Goal: Transaction & Acquisition: Obtain resource

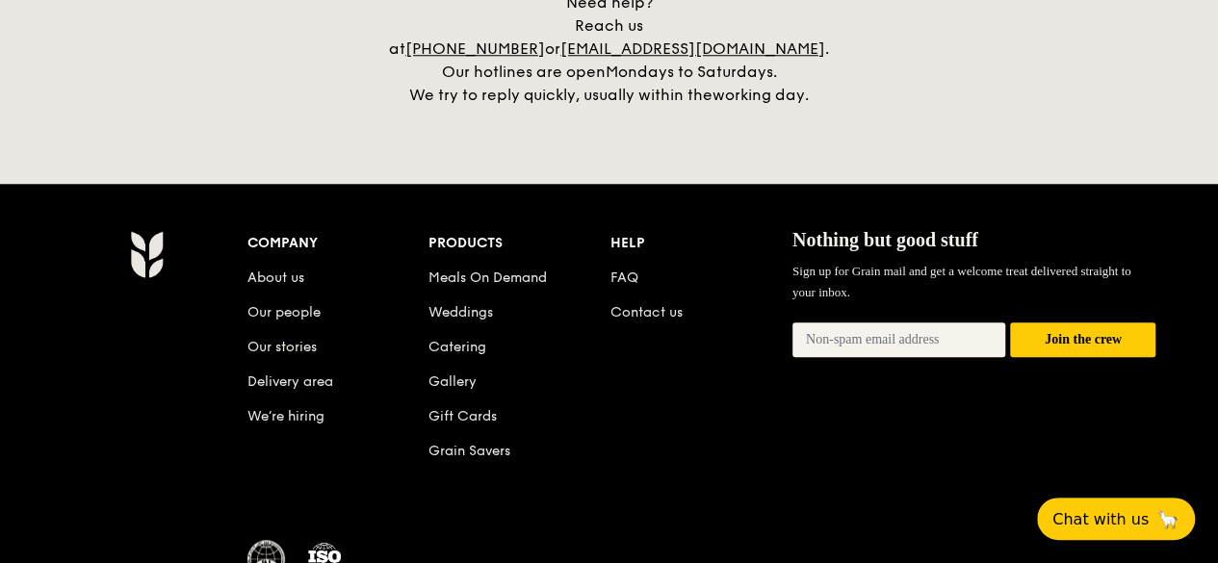
scroll to position [4657, 0]
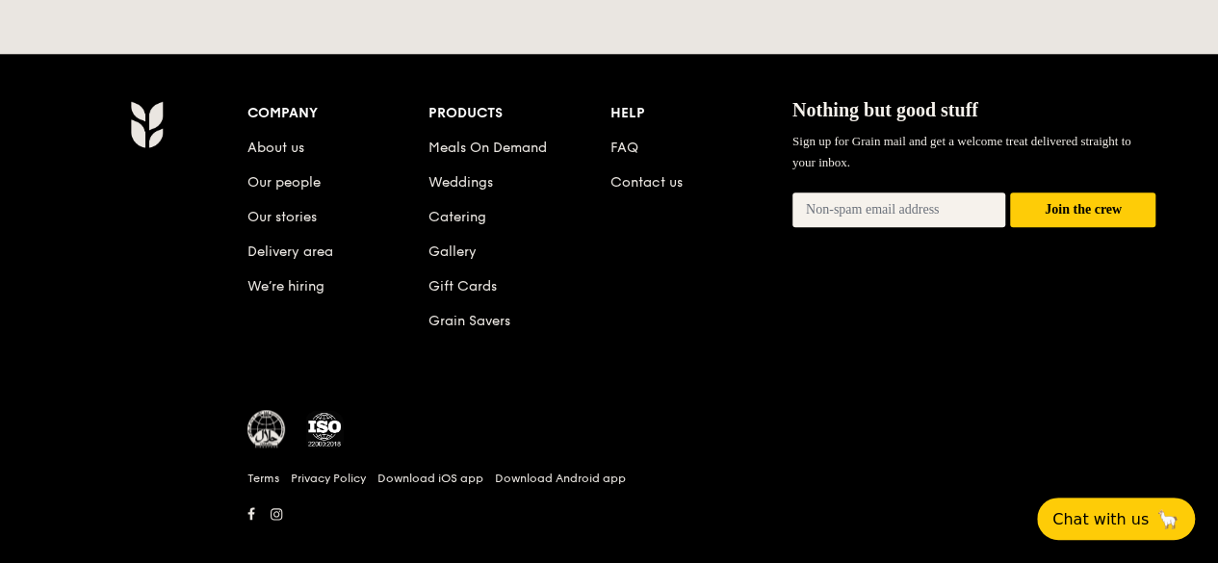
click at [305, 236] on li "Delivery area" at bounding box center [339, 248] width 182 height 35
click at [307, 244] on link "Delivery area" at bounding box center [291, 252] width 86 height 16
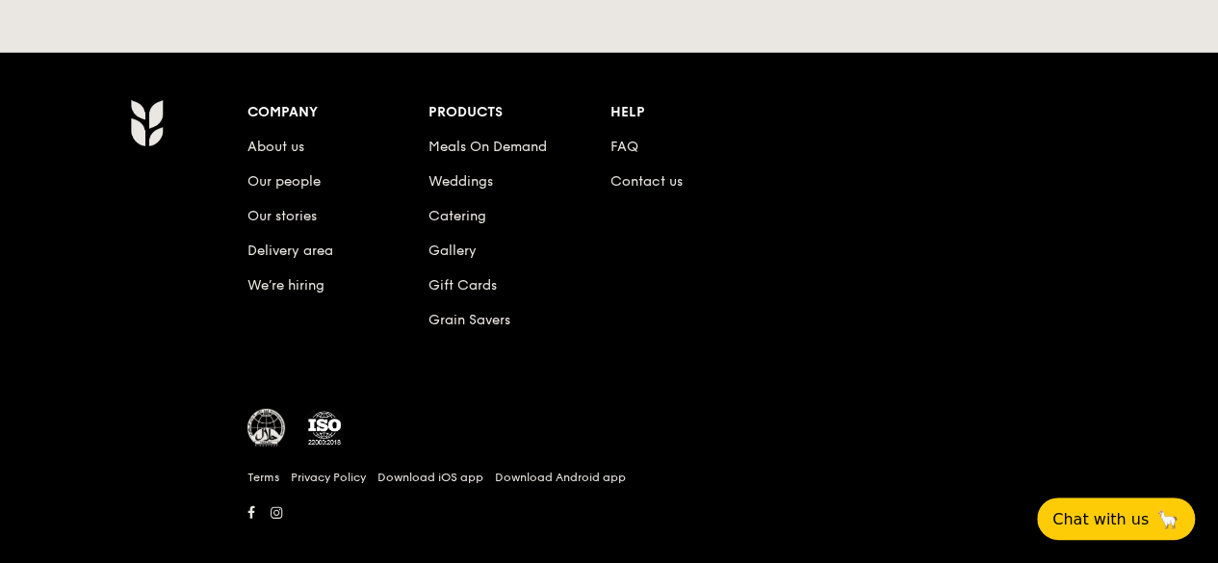
scroll to position [4657, 0]
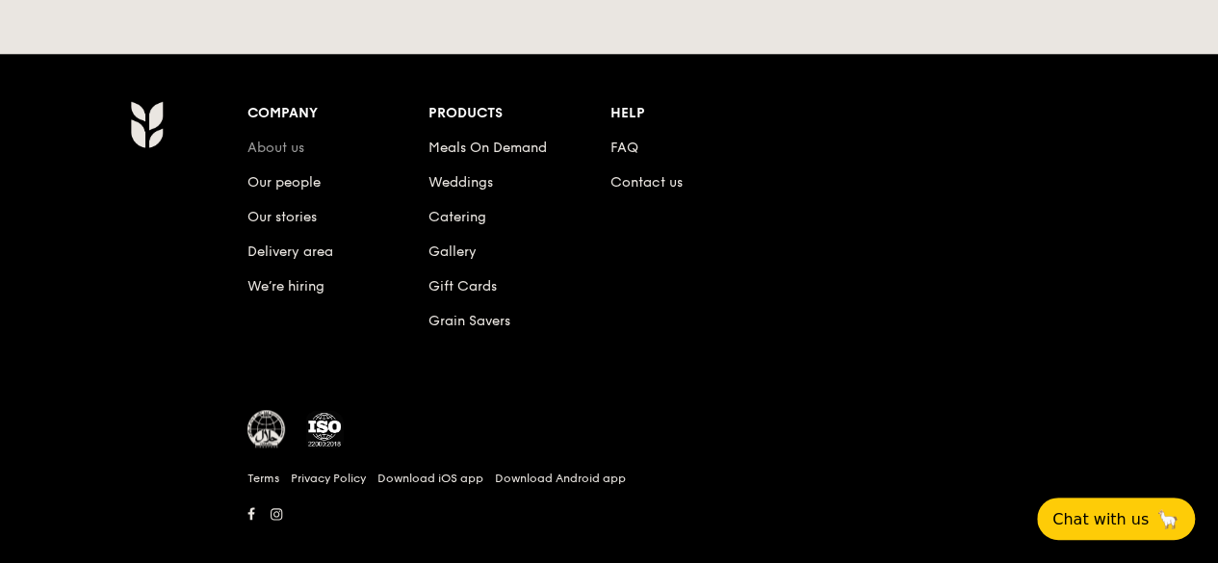
drag, startPoint x: 243, startPoint y: 126, endPoint x: 257, endPoint y: 129, distance: 14.7
click at [245, 128] on div "Company About us Our people Our stories Delivery area We’re hiring Products Mea…" at bounding box center [702, 314] width 925 height 428
click at [257, 140] on link "About us" at bounding box center [276, 148] width 57 height 16
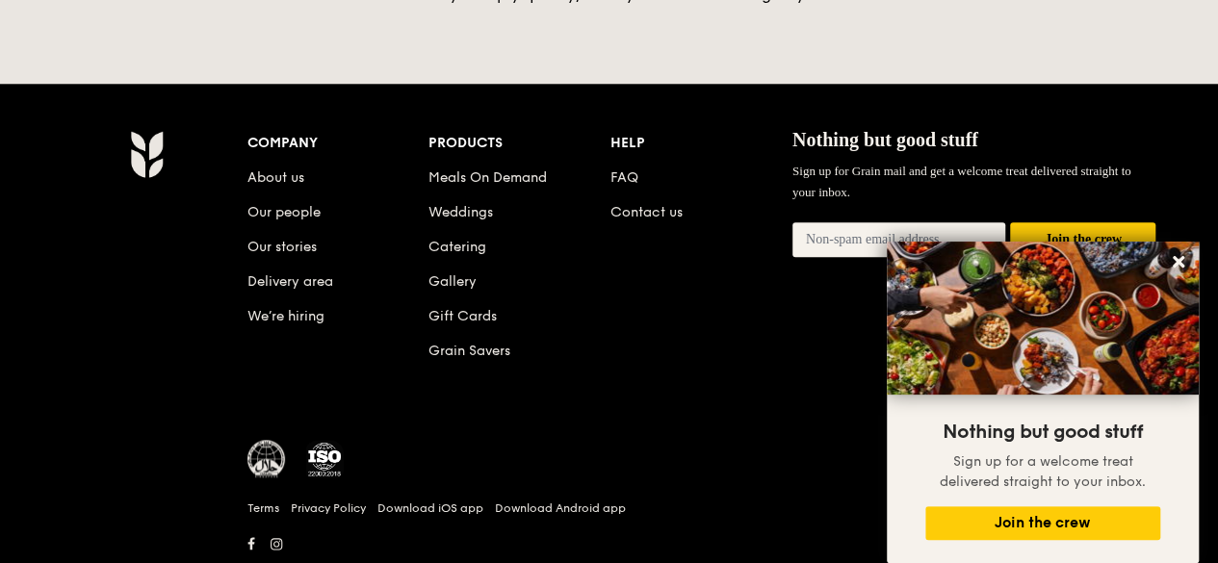
scroll to position [4657, 0]
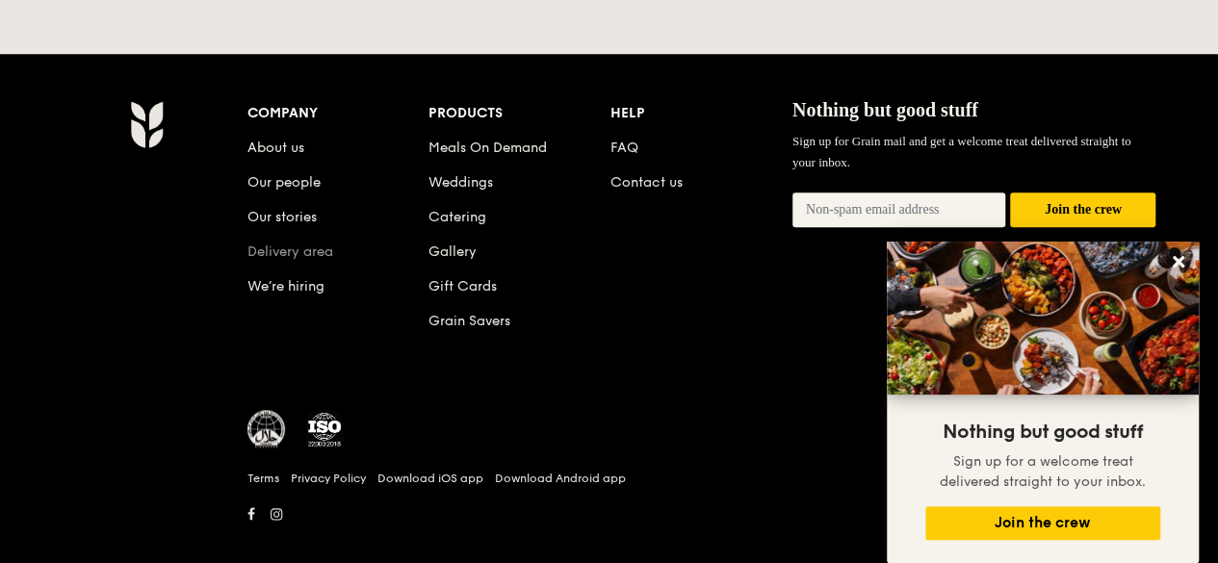
click at [287, 244] on link "Delivery area" at bounding box center [291, 252] width 86 height 16
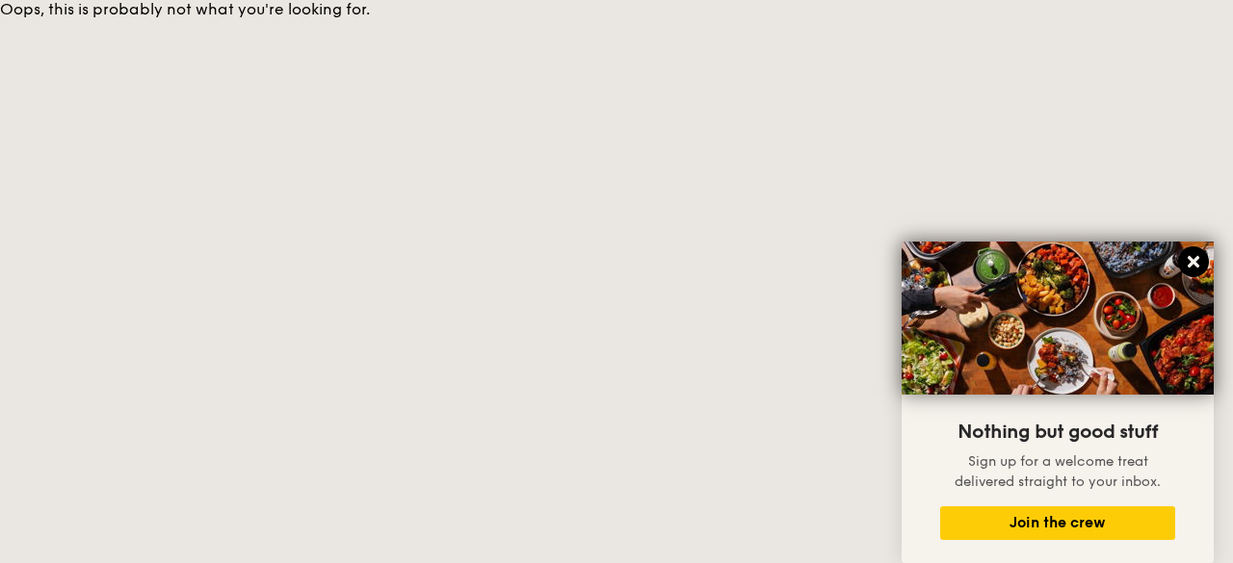
click at [1194, 271] on icon at bounding box center [1193, 261] width 17 height 17
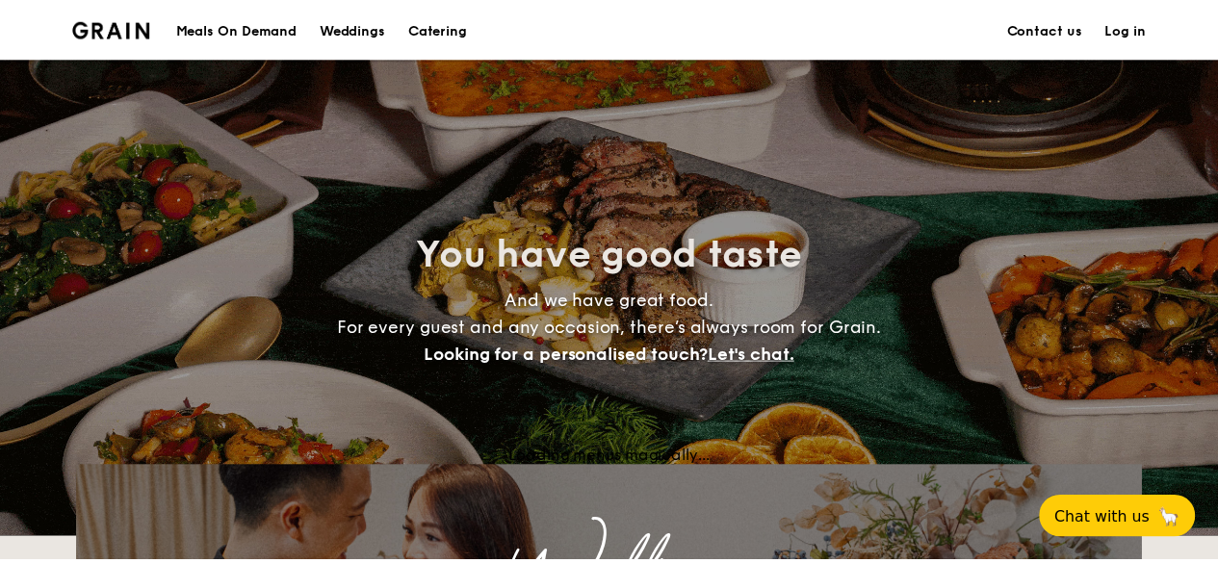
scroll to position [4657, 0]
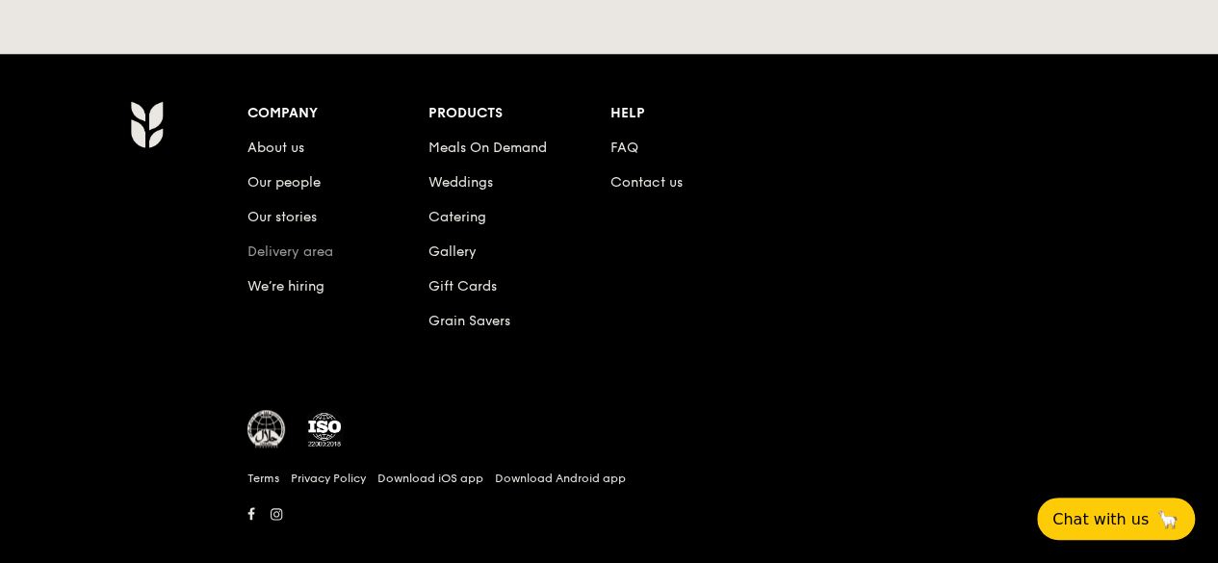
click at [274, 244] on link "Delivery area" at bounding box center [291, 252] width 86 height 16
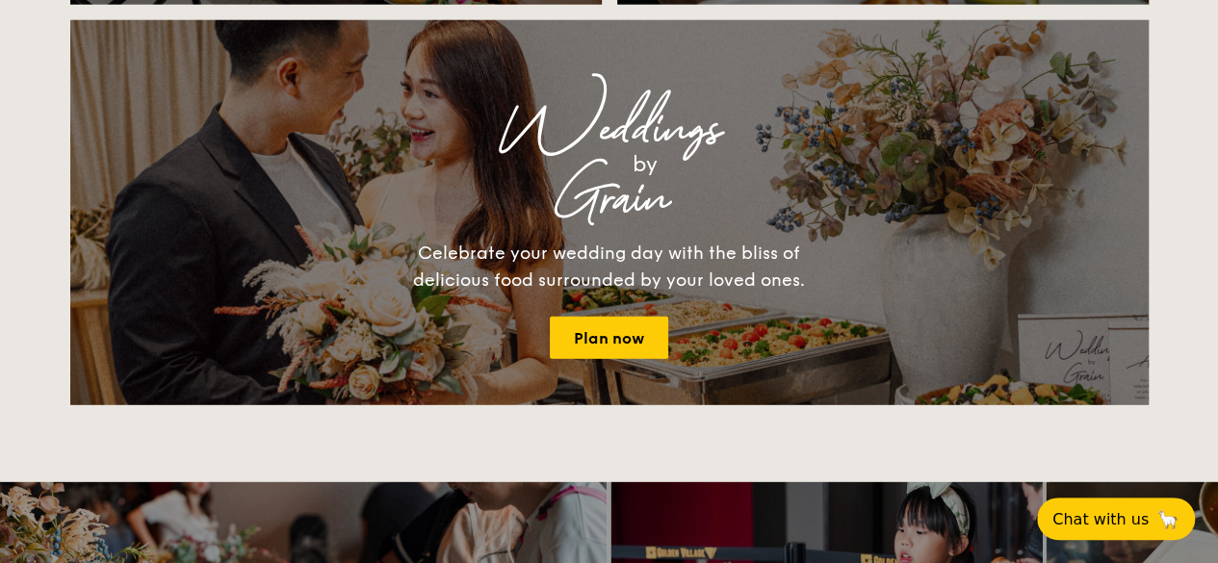
scroll to position [4657, 0]
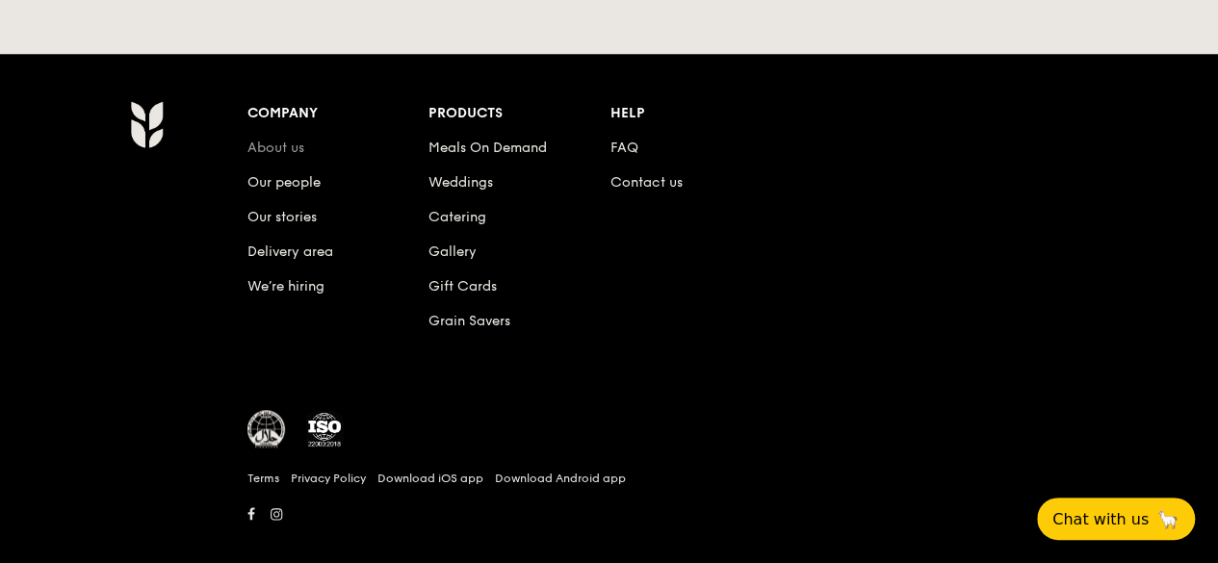
click at [260, 140] on link "About us" at bounding box center [276, 148] width 57 height 16
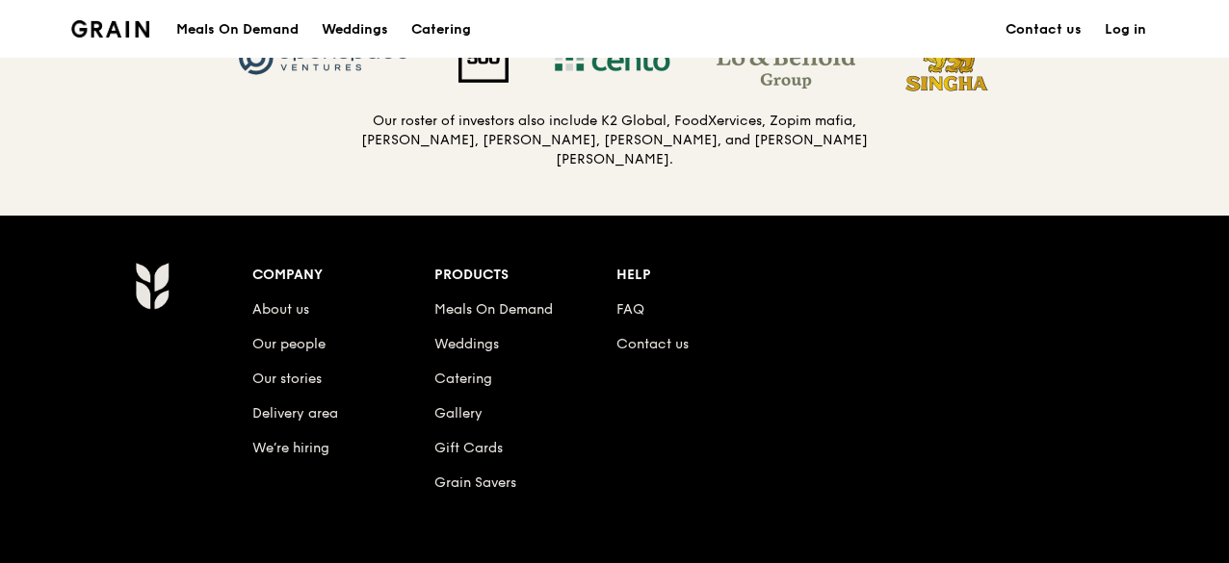
scroll to position [2119, 0]
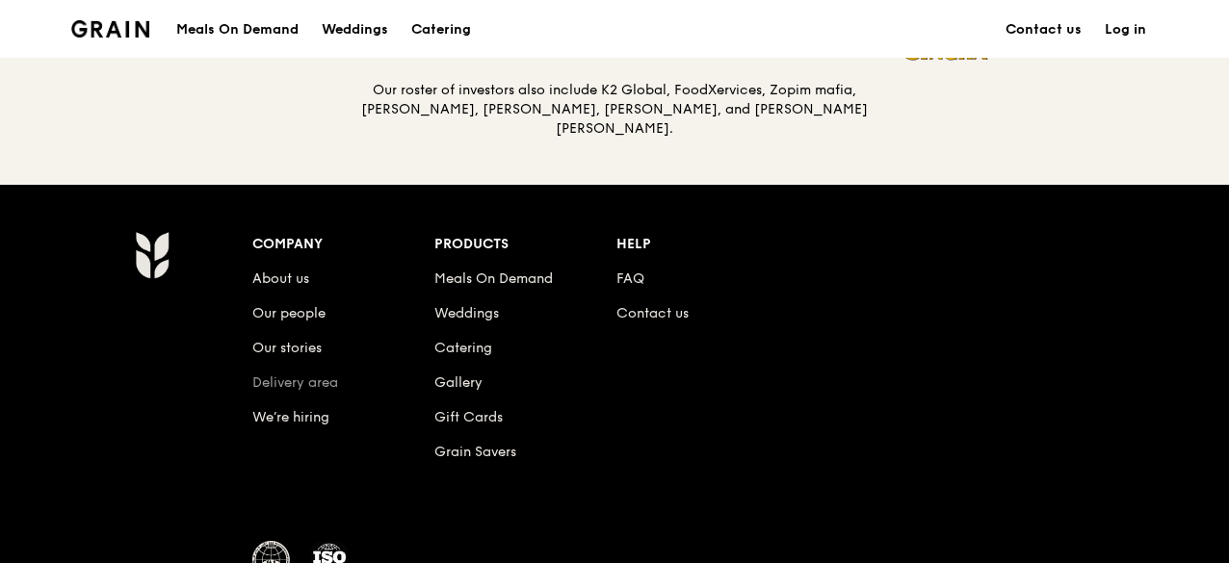
click at [306, 375] on link "Delivery area" at bounding box center [295, 383] width 86 height 16
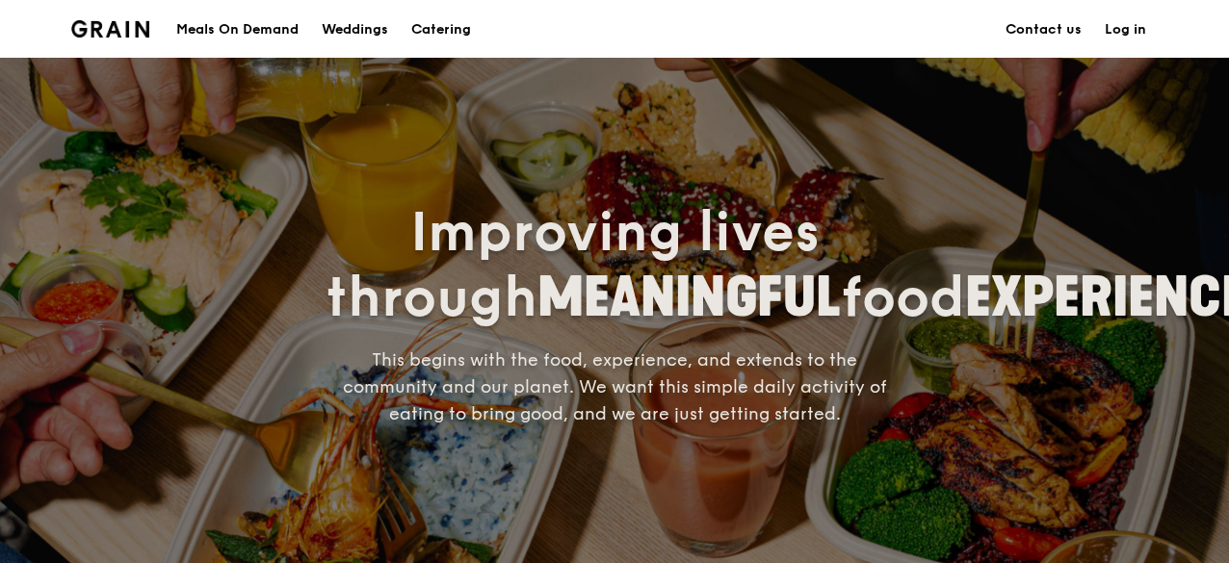
scroll to position [2119, 0]
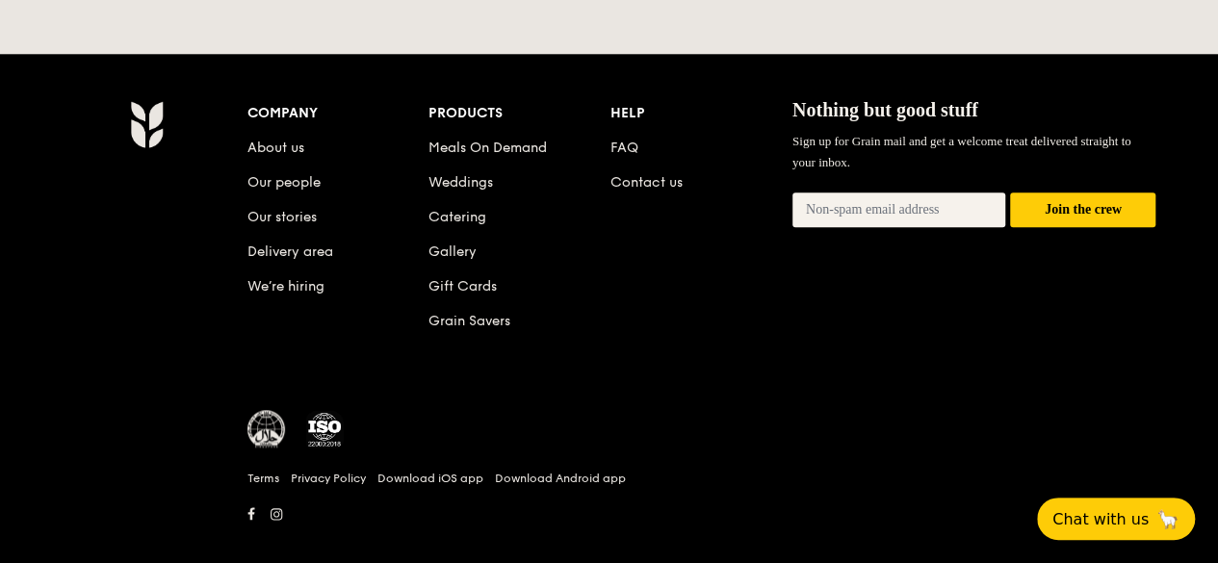
click at [294, 244] on link "Delivery area" at bounding box center [291, 252] width 86 height 16
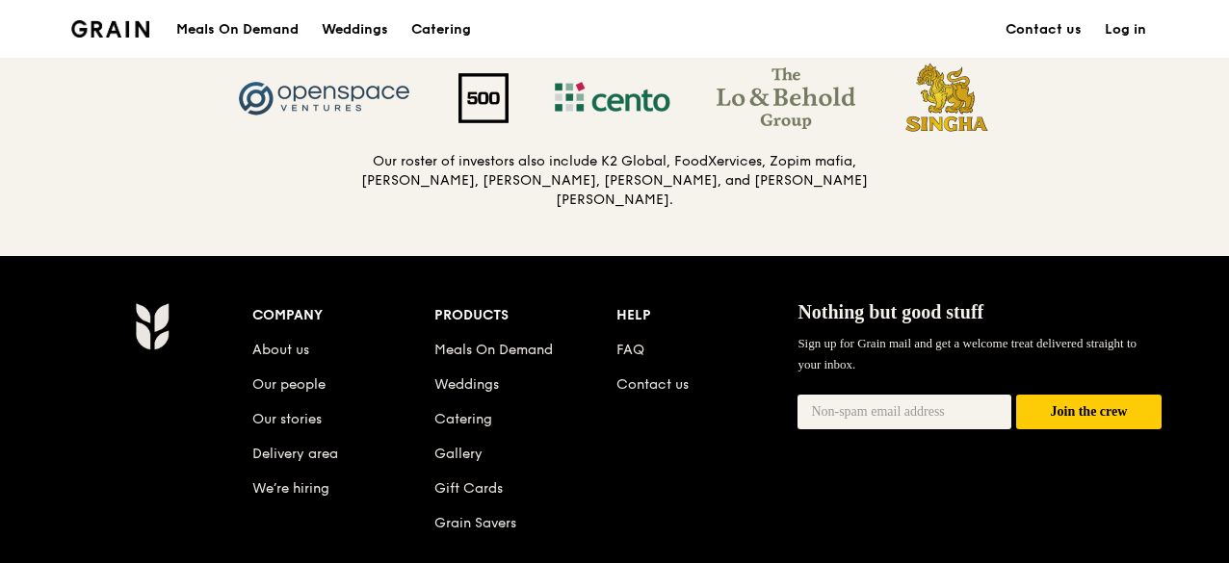
scroll to position [2077, 0]
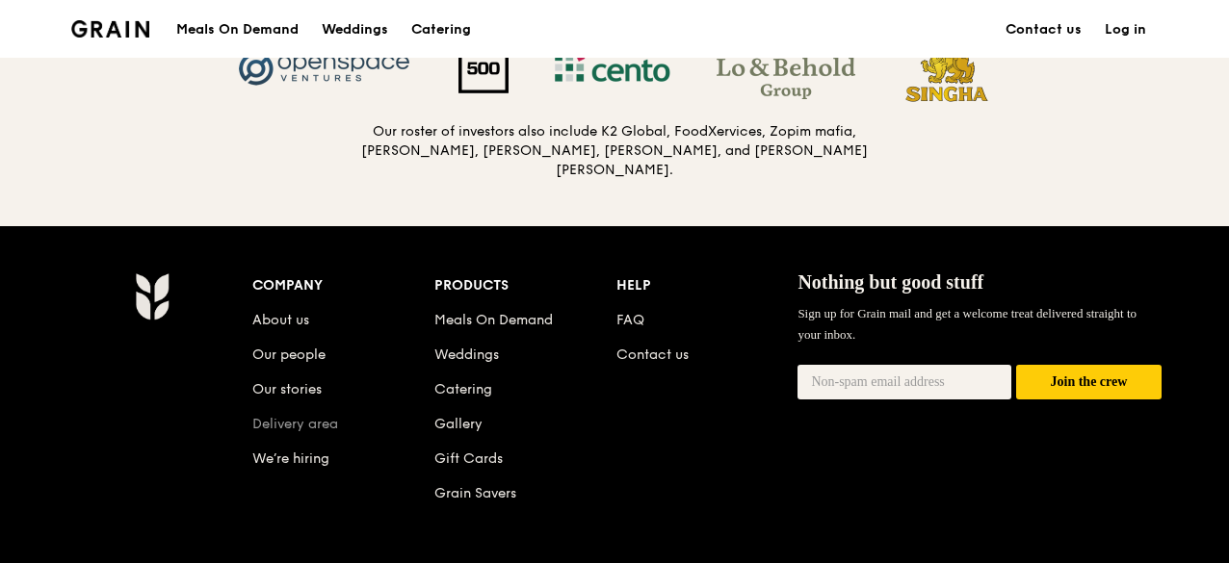
click at [308, 427] on link "Delivery area" at bounding box center [295, 424] width 86 height 16
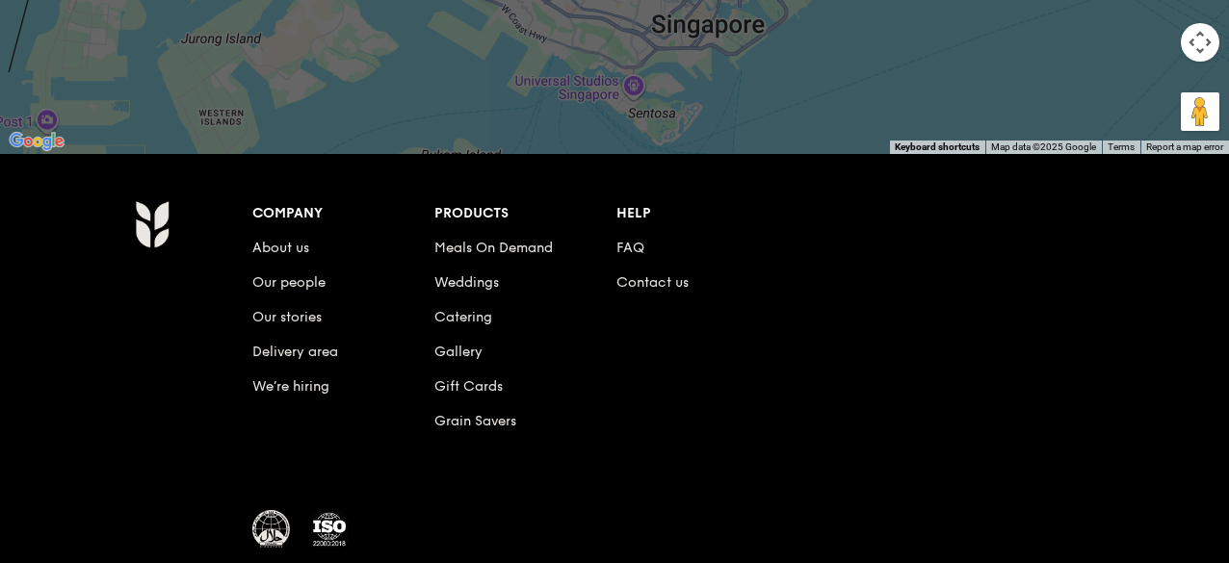
scroll to position [703, 0]
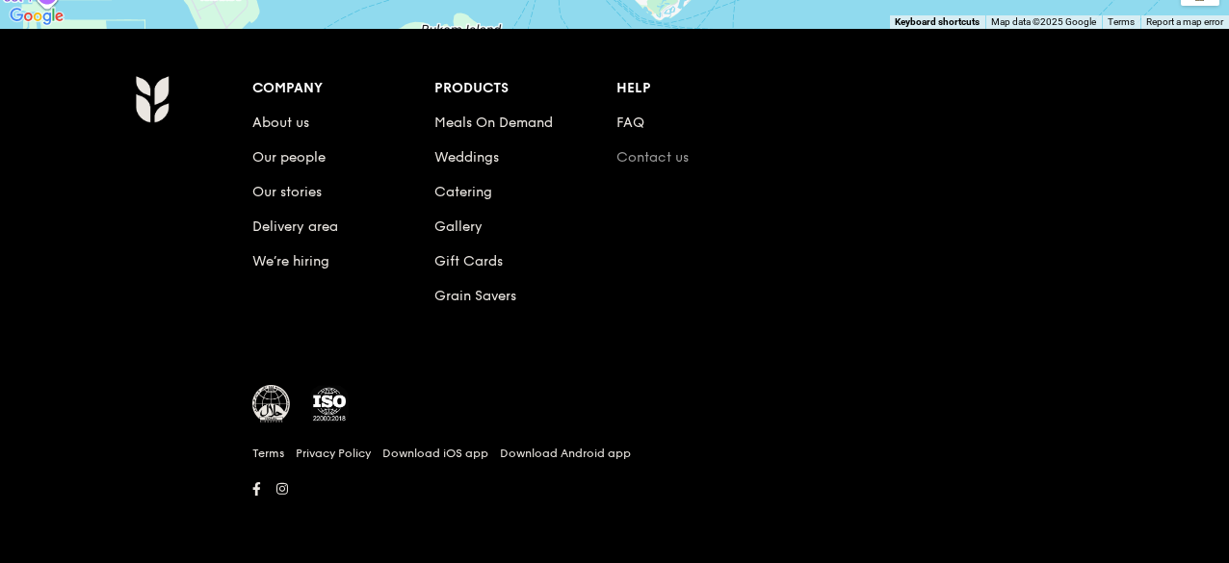
click at [657, 157] on link "Contact us" at bounding box center [652, 157] width 72 height 16
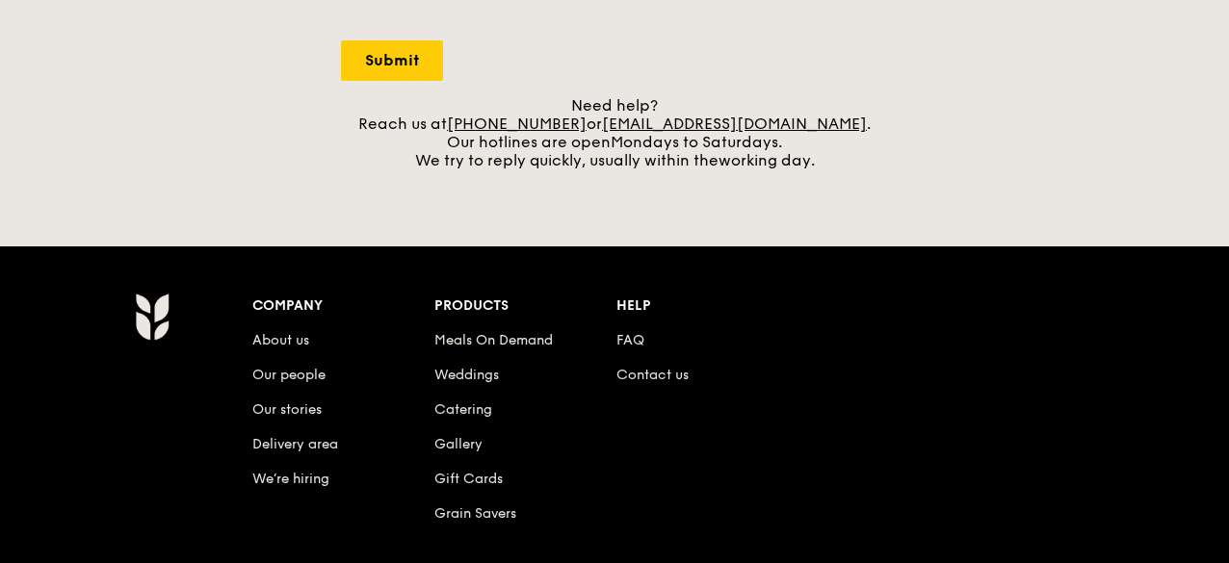
scroll to position [674, 0]
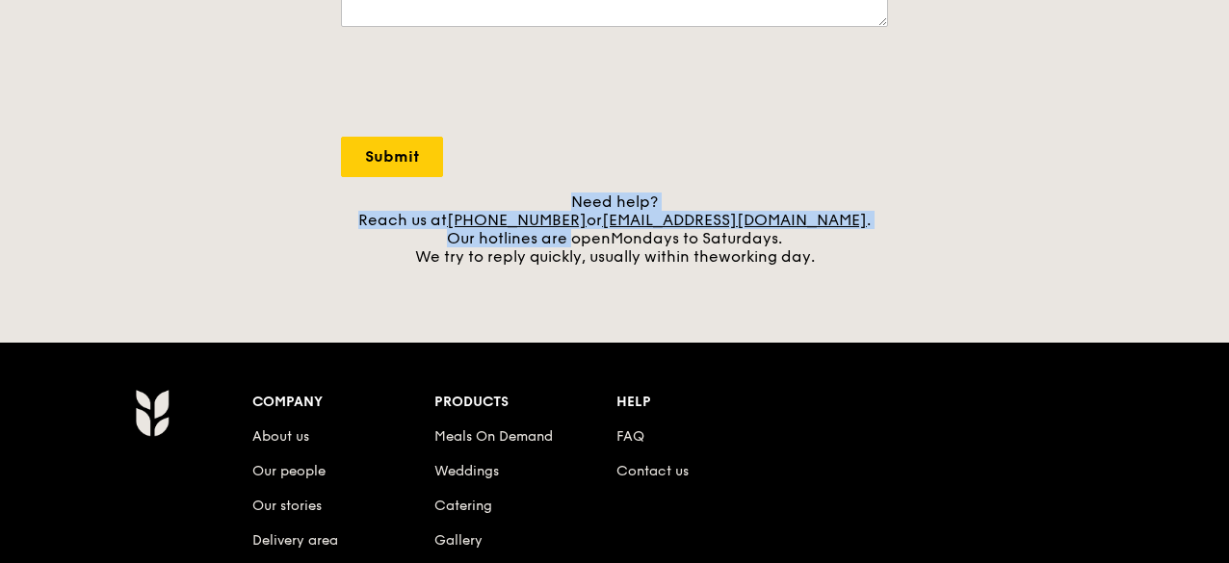
drag, startPoint x: 501, startPoint y: 201, endPoint x: 570, endPoint y: 236, distance: 77.5
click at [570, 236] on div "Need help? Reach us at +65 3163 5335 or concierge@grain.com.sg . Our hotlines a…" at bounding box center [614, 229] width 547 height 73
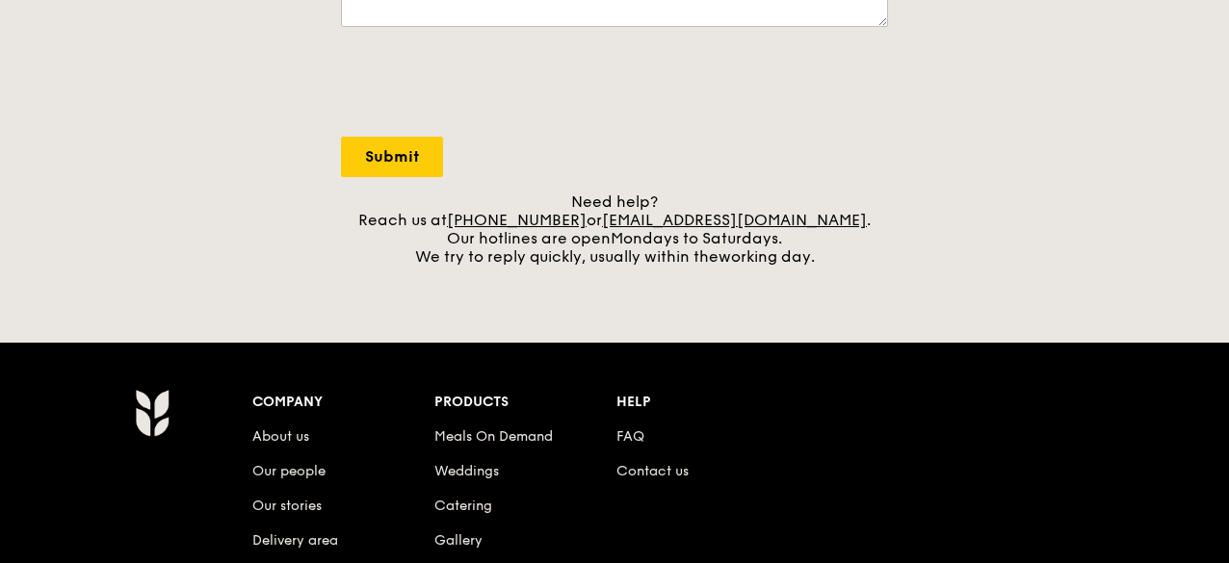
click at [377, 257] on div "Need help? Reach us at +65 3163 5335 or concierge@grain.com.sg . Our hotlines a…" at bounding box center [614, 229] width 547 height 73
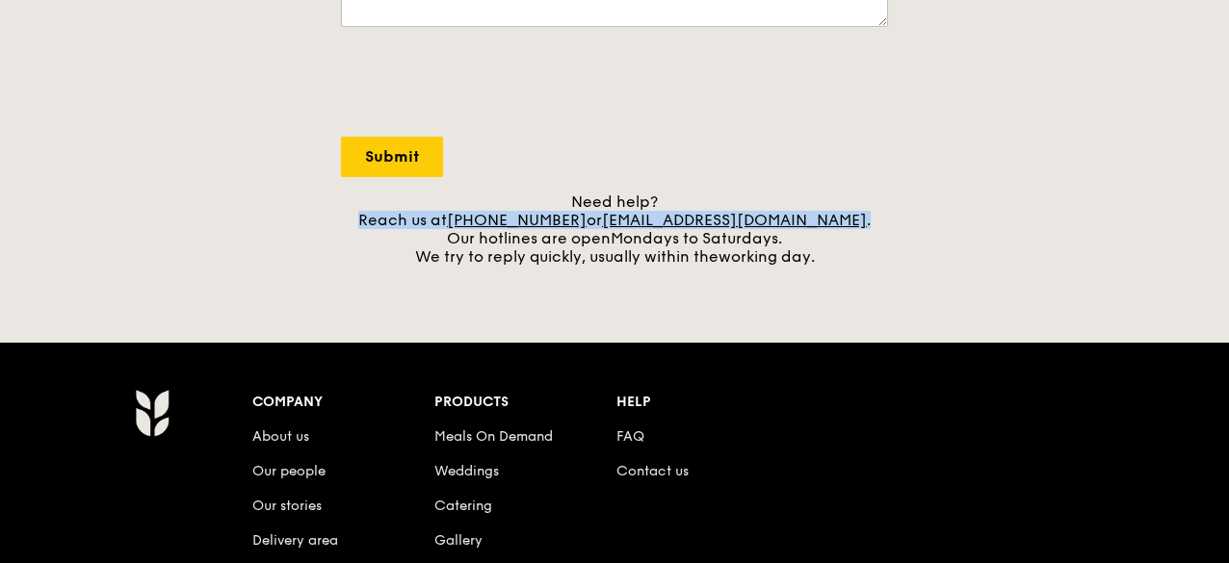
drag, startPoint x: 393, startPoint y: 219, endPoint x: 862, endPoint y: 215, distance: 469.0
click at [862, 215] on div "Need help? Reach us at +65 3163 5335 or concierge@grain.com.sg . Our hotlines a…" at bounding box center [614, 229] width 547 height 73
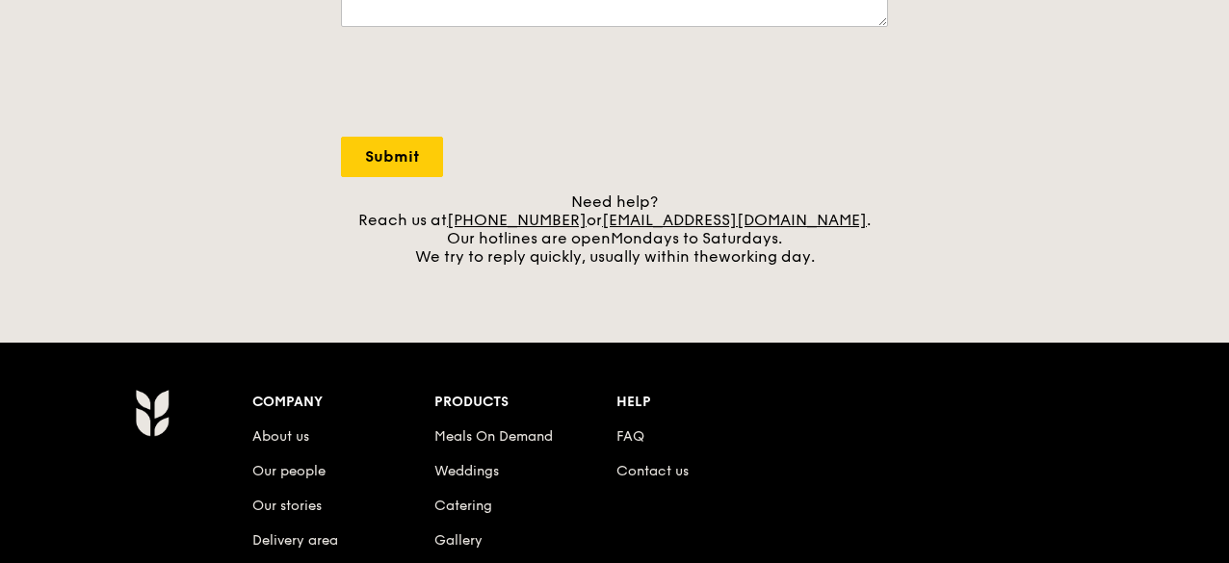
drag, startPoint x: 801, startPoint y: 208, endPoint x: 668, endPoint y: 296, distance: 159.2
click at [672, 309] on div "Grain logo Meals On Demand Weddings Catering Contact us Log in Contact us We lo…" at bounding box center [614, 102] width 1229 height 1552
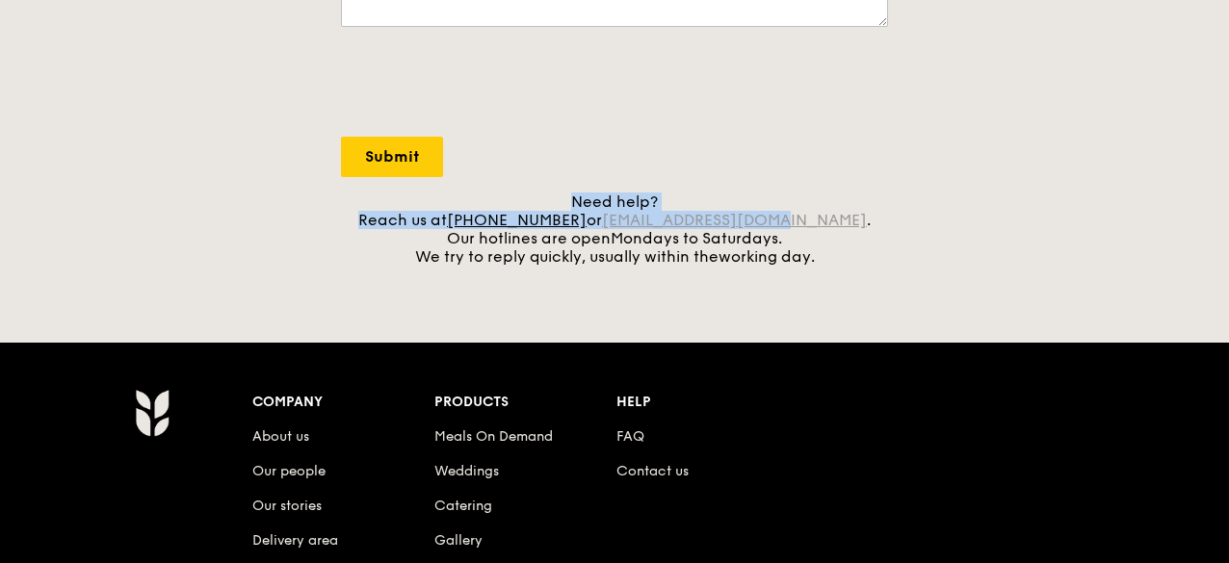
drag, startPoint x: 497, startPoint y: 208, endPoint x: 803, endPoint y: 226, distance: 306.8
click at [803, 226] on div "Need help? Reach us at +65 3163 5335 or concierge@grain.com.sg . Our hotlines a…" at bounding box center [614, 229] width 547 height 73
click at [857, 193] on div "Need help? Reach us at +65 3163 5335 or concierge@grain.com.sg . Our hotlines a…" at bounding box center [614, 229] width 547 height 73
drag, startPoint x: 410, startPoint y: 223, endPoint x: 907, endPoint y: 219, distance: 497.0
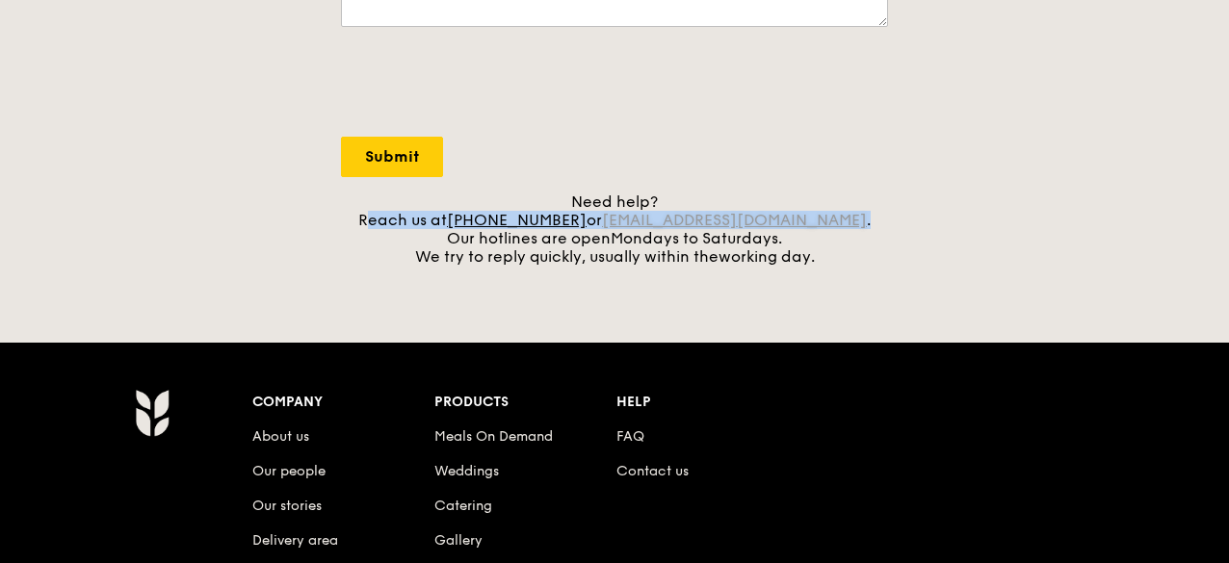
copy div "each us at +65 3163 5335 or concierge@grain.com.sg ."
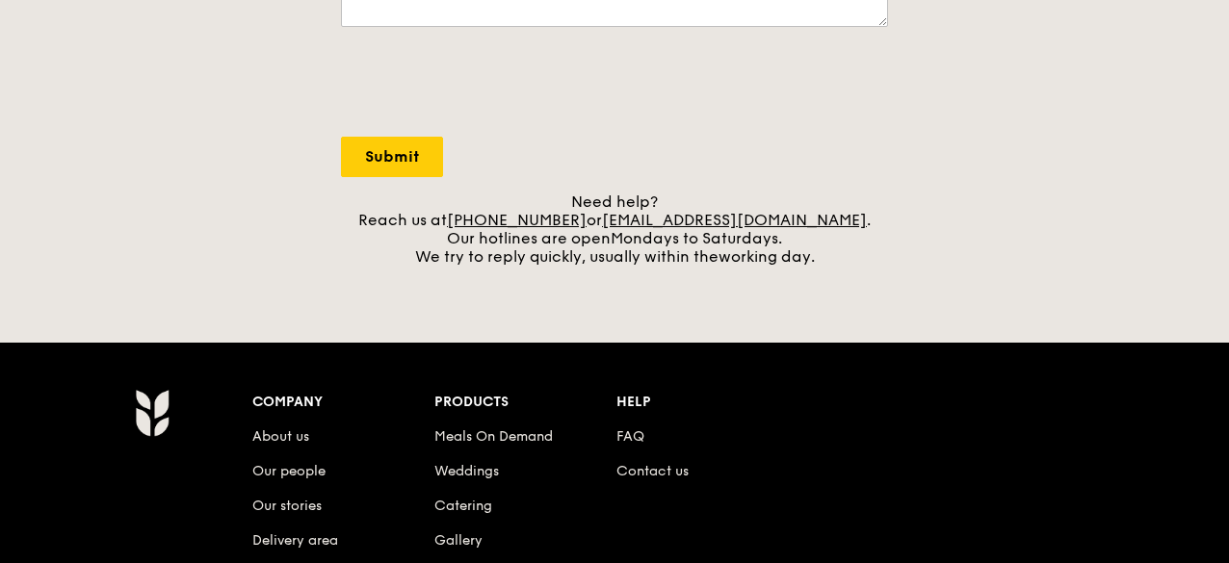
click at [866, 252] on div "Need help? Reach us at +65 3163 5335 or concierge@grain.com.sg . Our hotlines a…" at bounding box center [614, 229] width 547 height 73
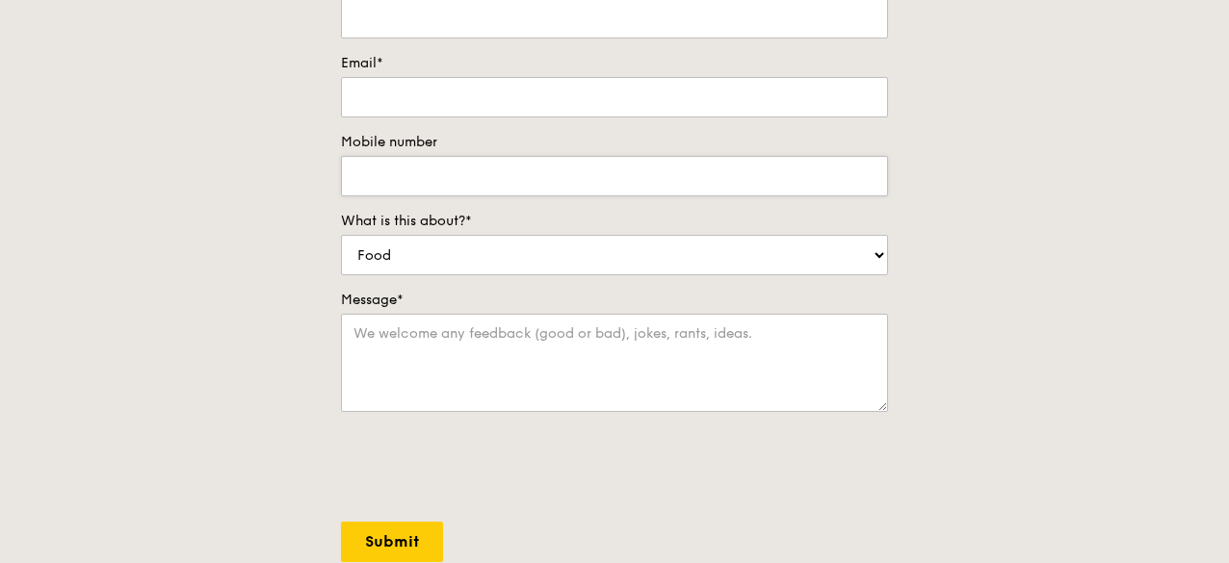
scroll to position [0, 0]
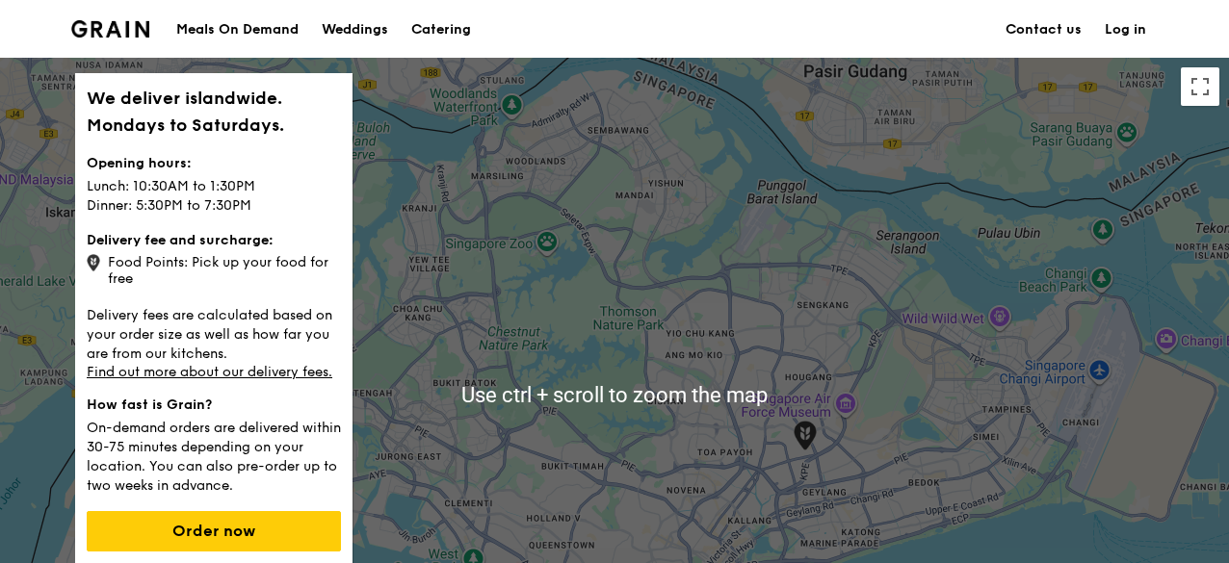
click at [1, 3] on div "Grain logo Meals On Demand Weddings Catering Contact us Log in" at bounding box center [614, 29] width 1229 height 58
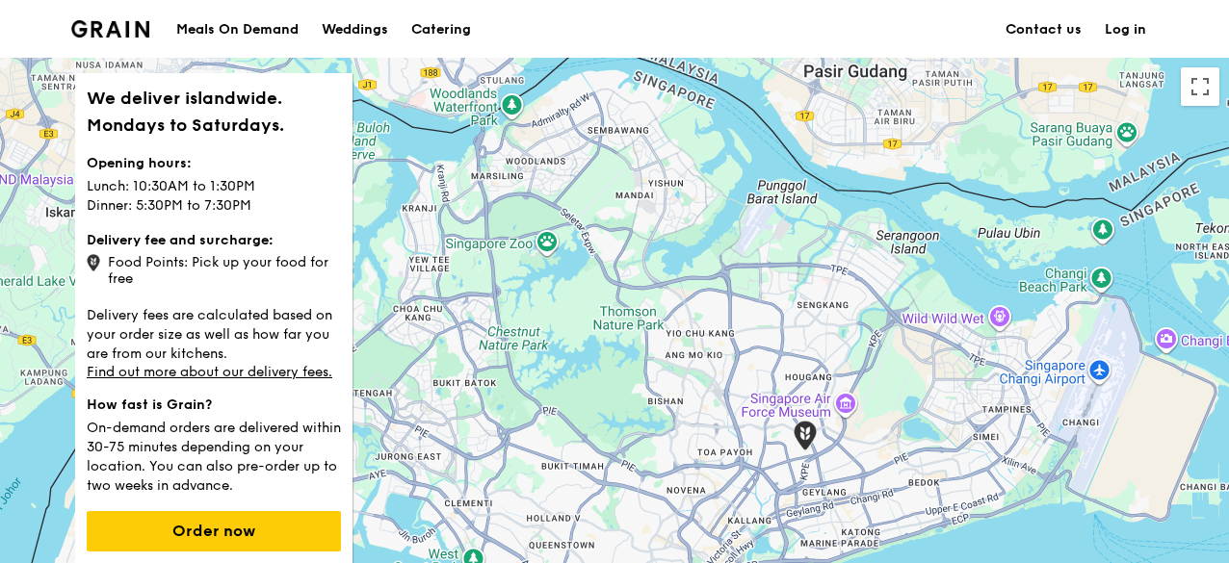
click at [206, 17] on div "Meals On Demand" at bounding box center [237, 30] width 122 height 58
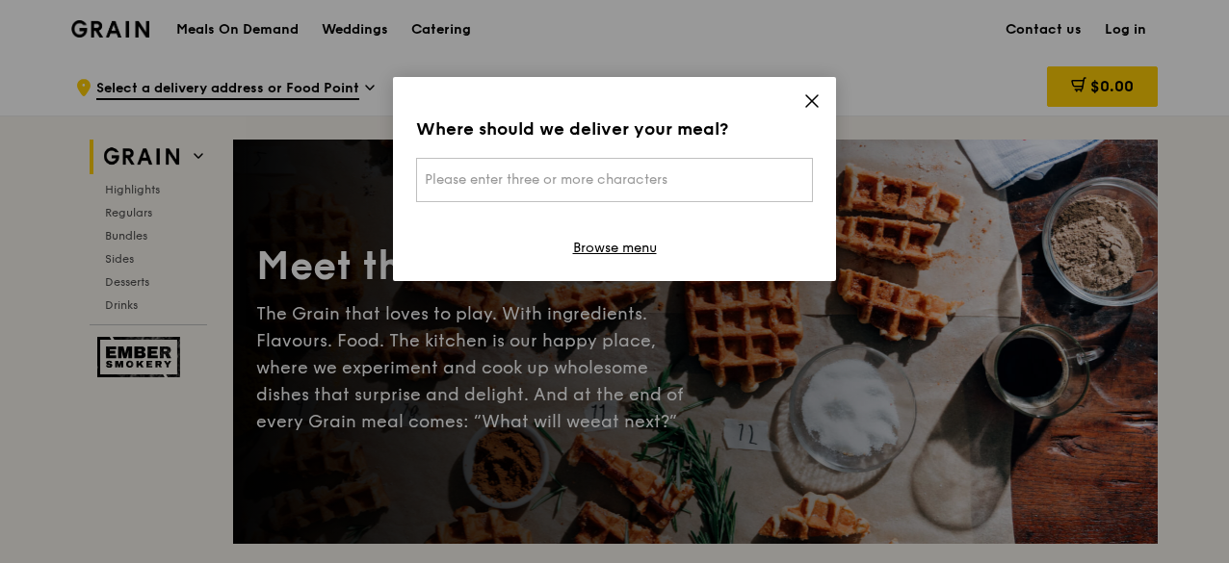
click at [810, 99] on icon at bounding box center [812, 101] width 12 height 12
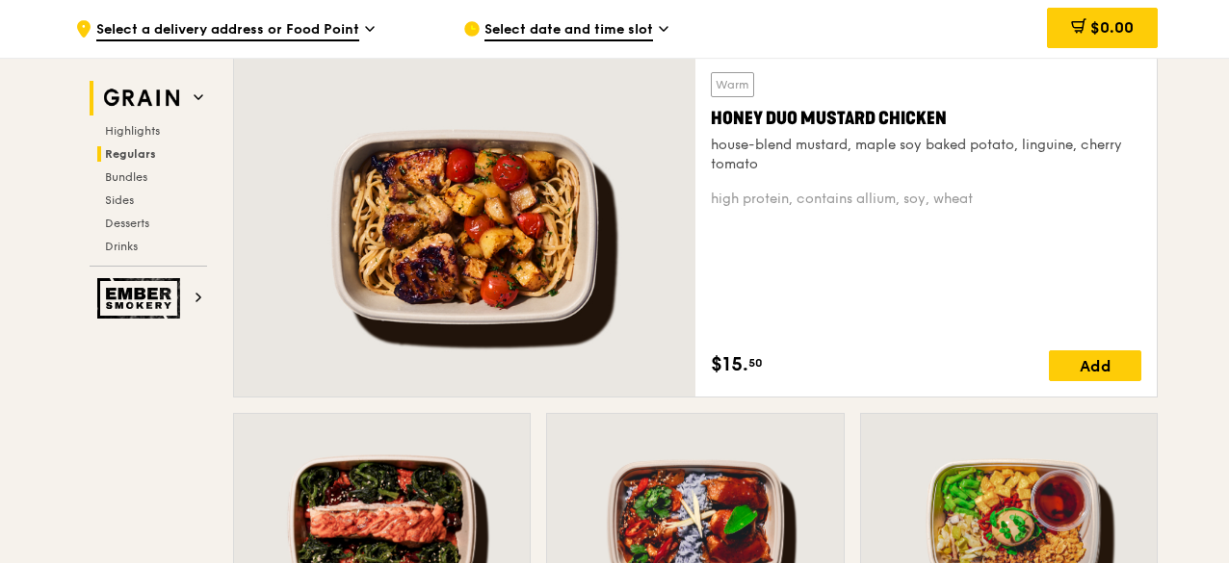
click at [136, 105] on img at bounding box center [141, 98] width 89 height 35
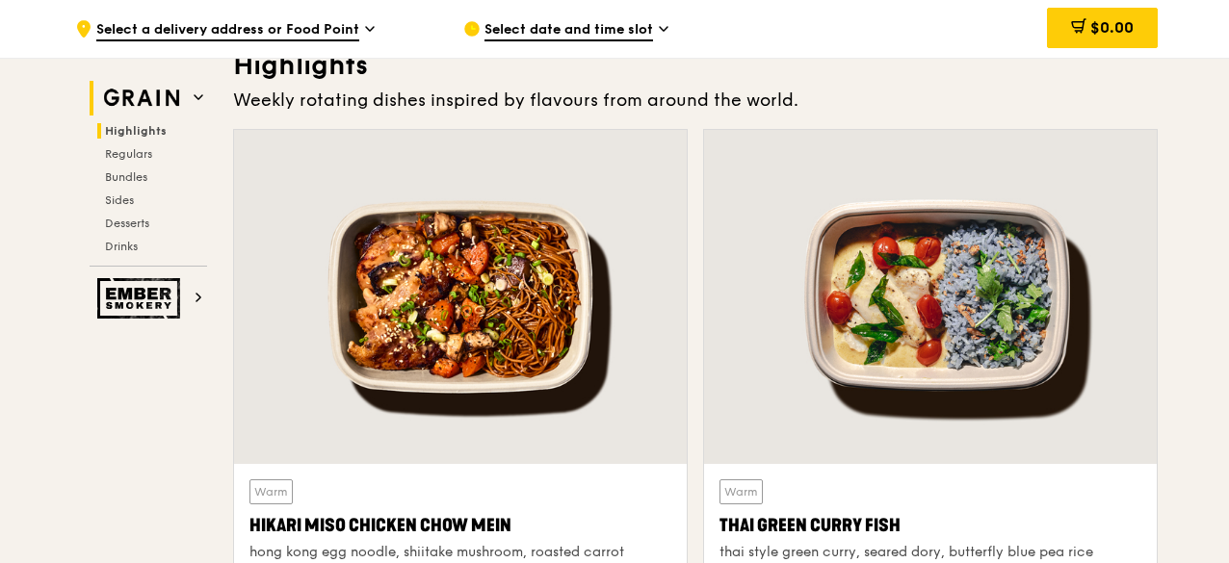
scroll to position [543, 0]
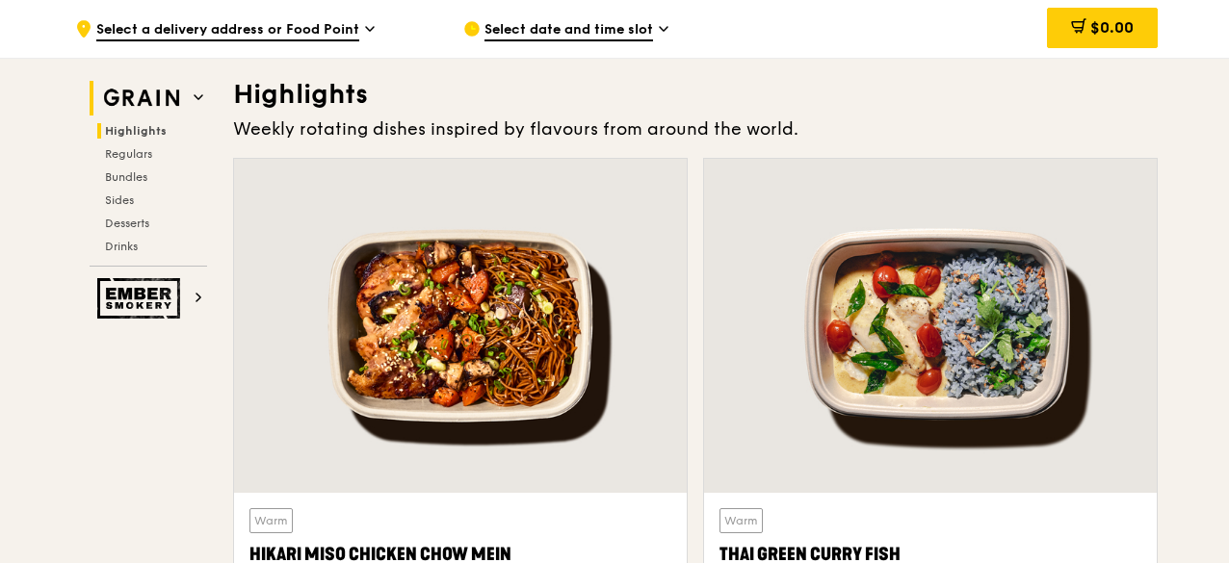
click at [142, 91] on img at bounding box center [141, 98] width 89 height 35
click at [131, 106] on img at bounding box center [141, 98] width 89 height 35
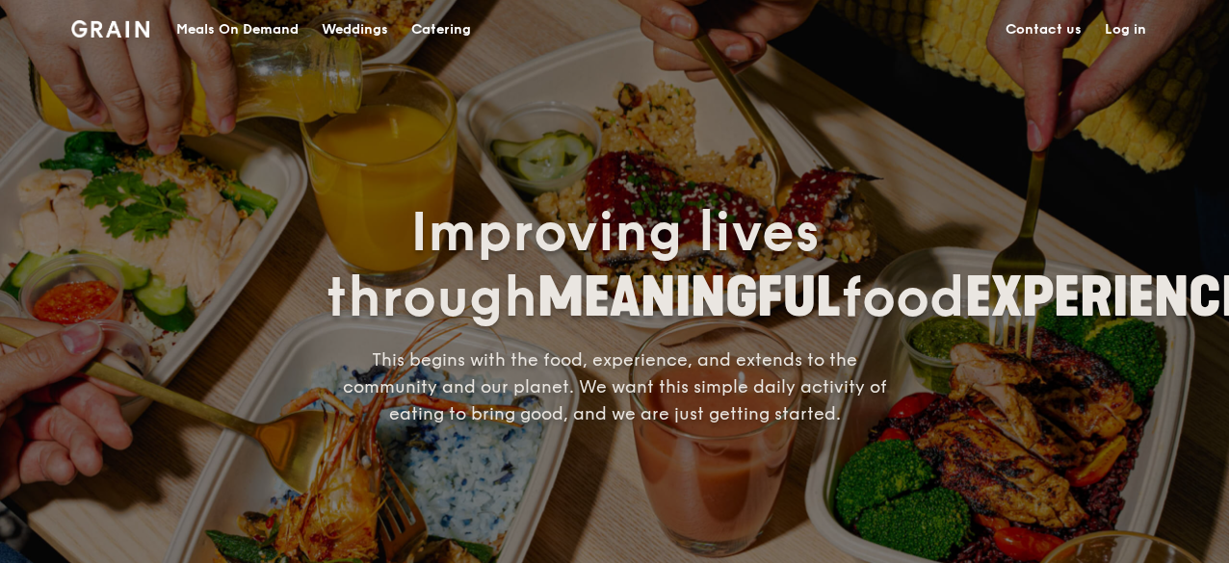
click at [335, 26] on div "Weddings" at bounding box center [355, 30] width 66 height 58
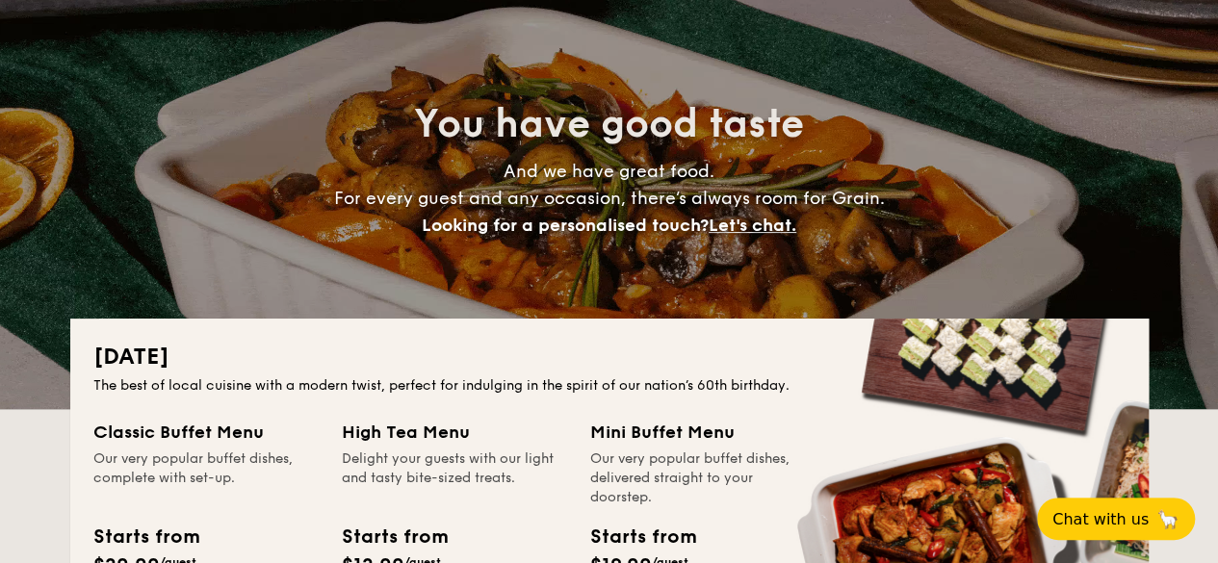
scroll to position [289, 0]
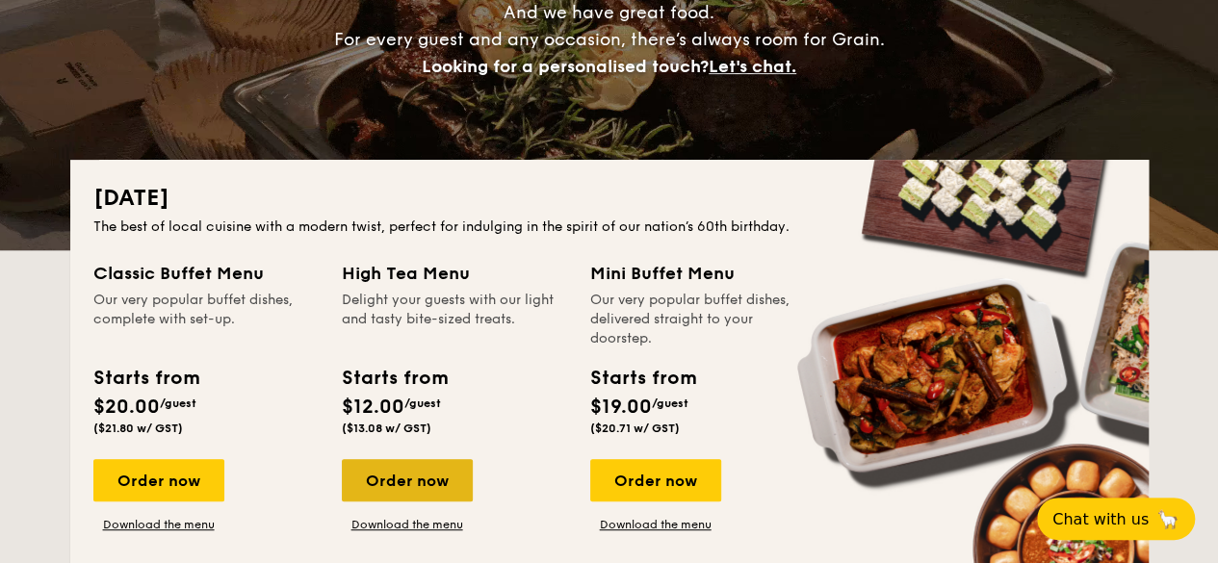
click at [417, 487] on div "Order now" at bounding box center [407, 480] width 131 height 42
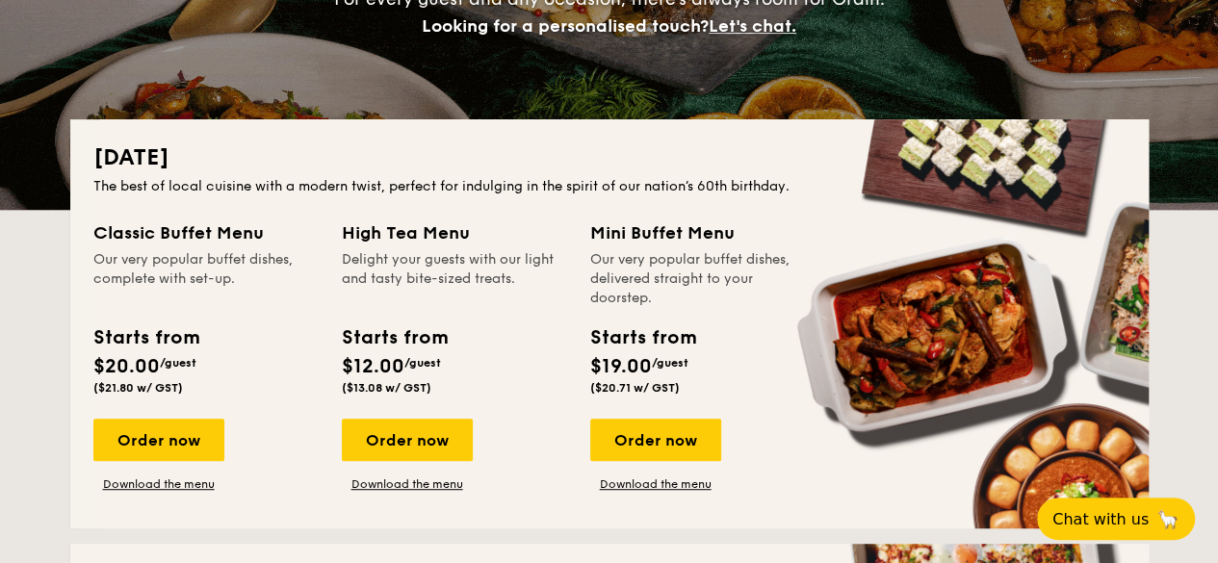
scroll to position [289, 0]
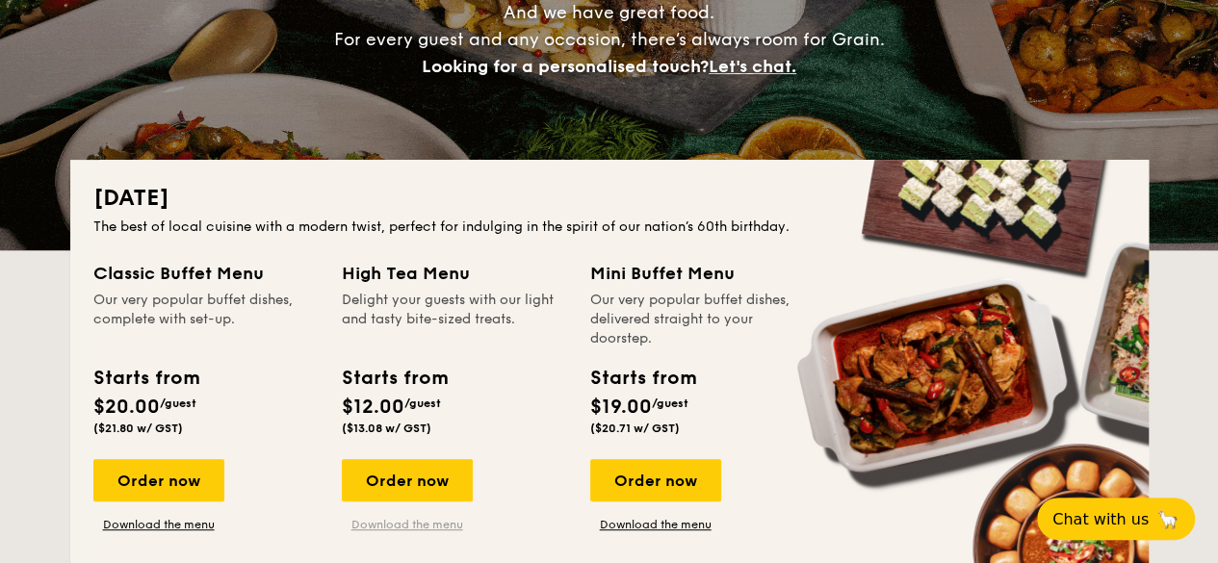
click at [399, 529] on link "Download the menu" at bounding box center [407, 524] width 131 height 15
click at [518, 271] on div "High Tea Menu" at bounding box center [454, 273] width 225 height 27
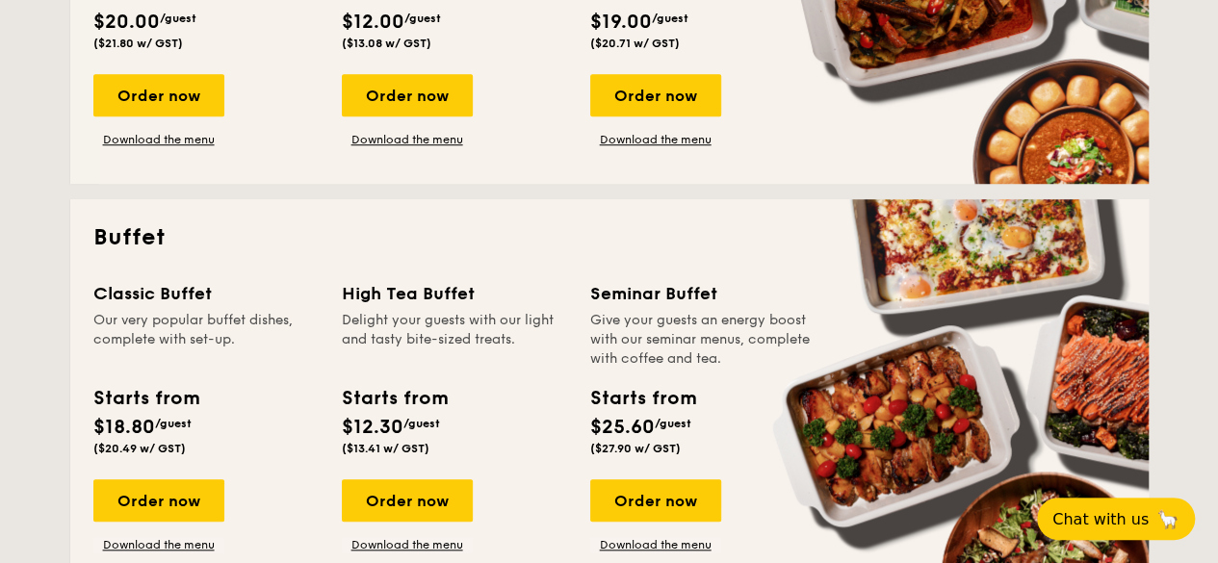
scroll to position [770, 0]
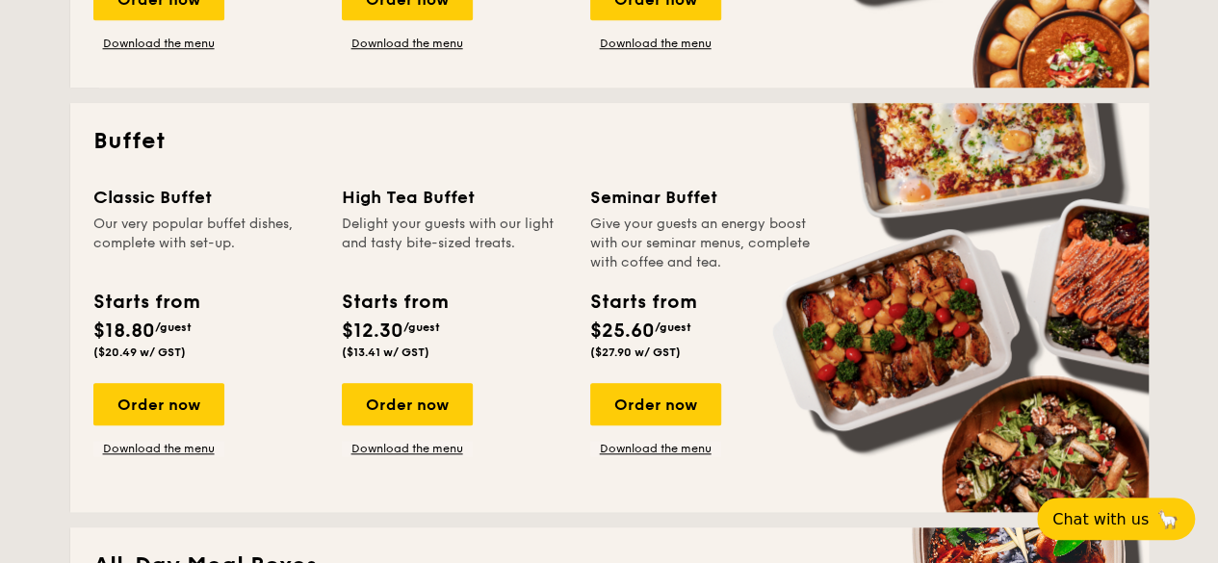
click at [424, 250] on div "Delight your guests with our light and tasty bite-sized treats." at bounding box center [454, 244] width 225 height 58
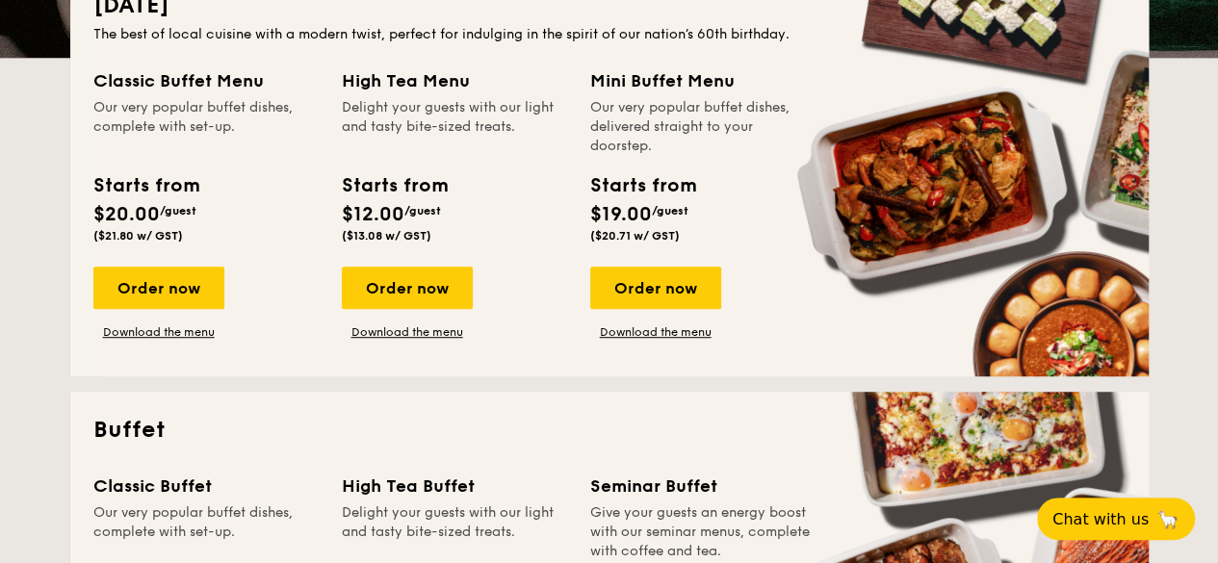
scroll to position [193, 0]
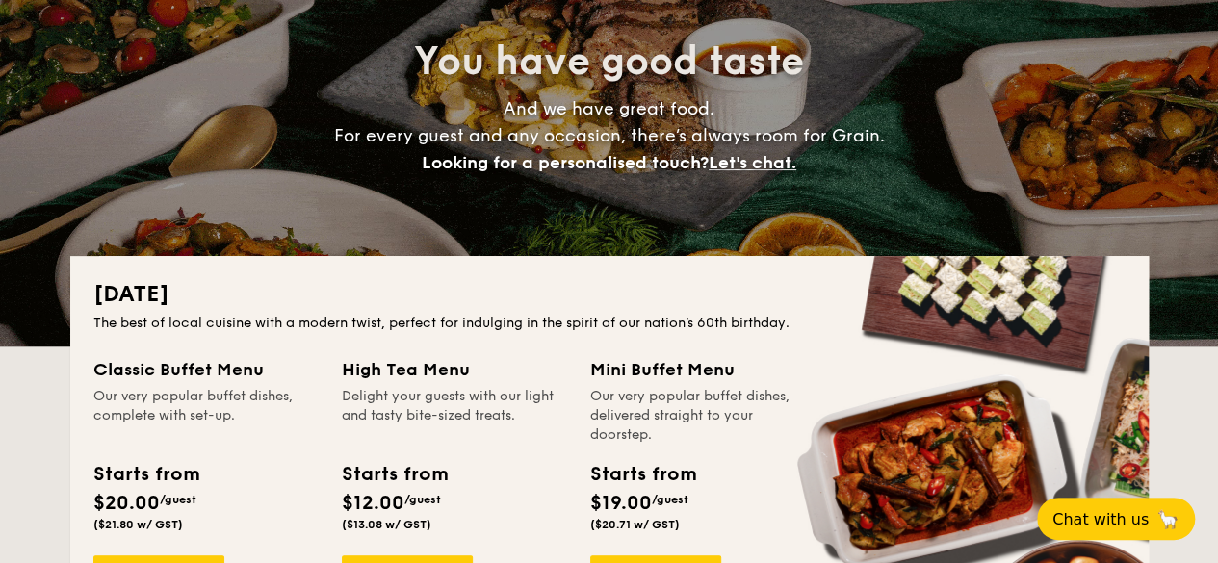
click at [491, 407] on div "Delight your guests with our light and tasty bite-sized treats." at bounding box center [454, 416] width 225 height 58
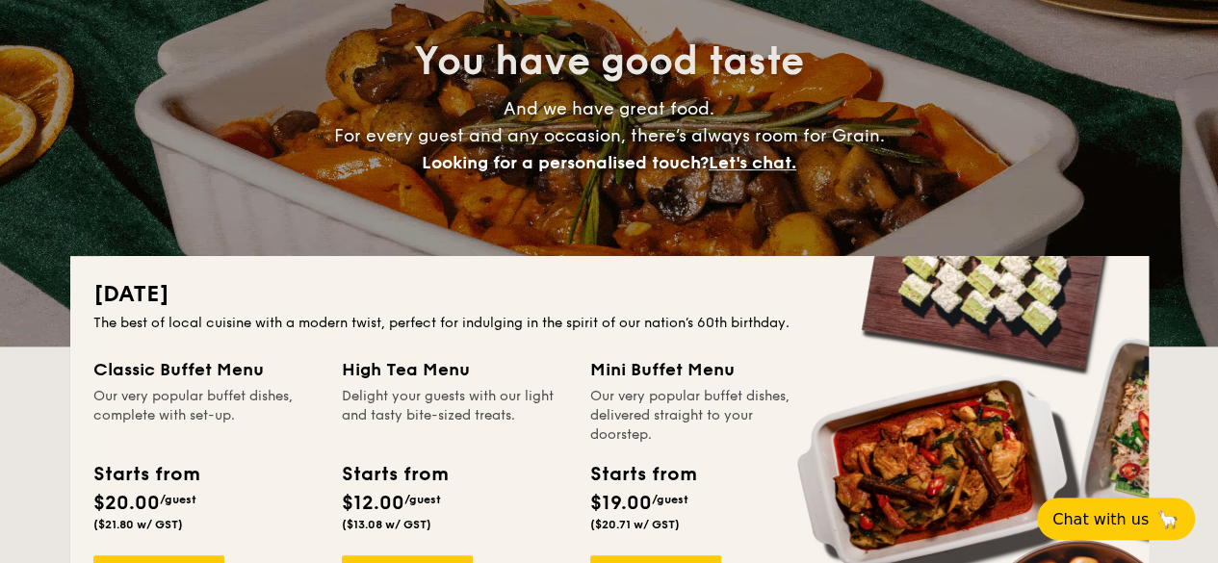
scroll to position [289, 0]
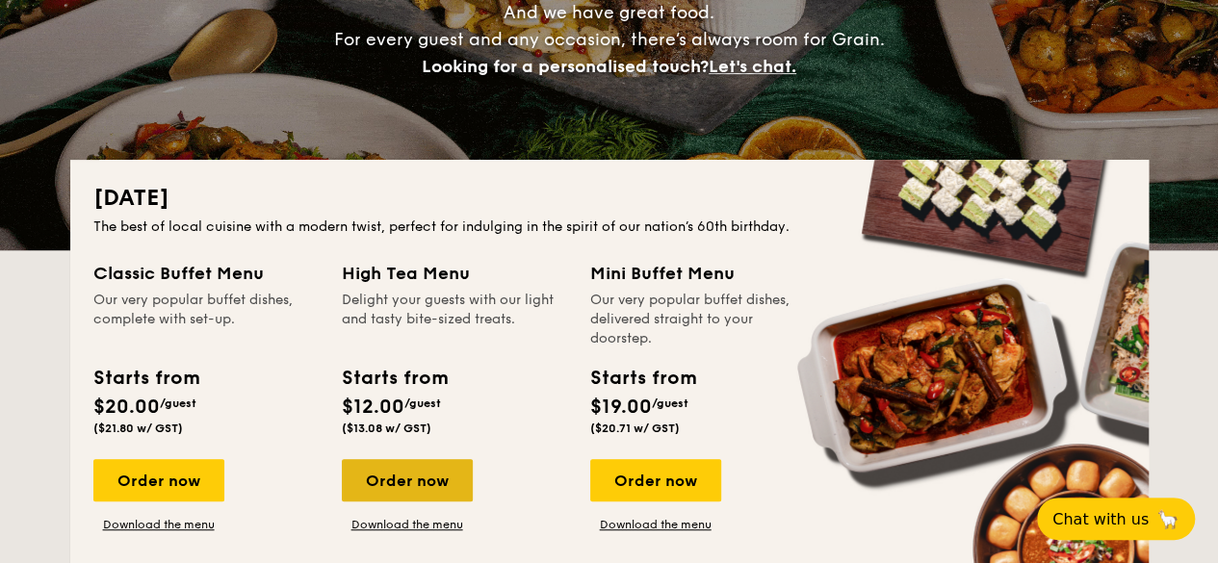
click at [439, 492] on div "Order now" at bounding box center [407, 480] width 131 height 42
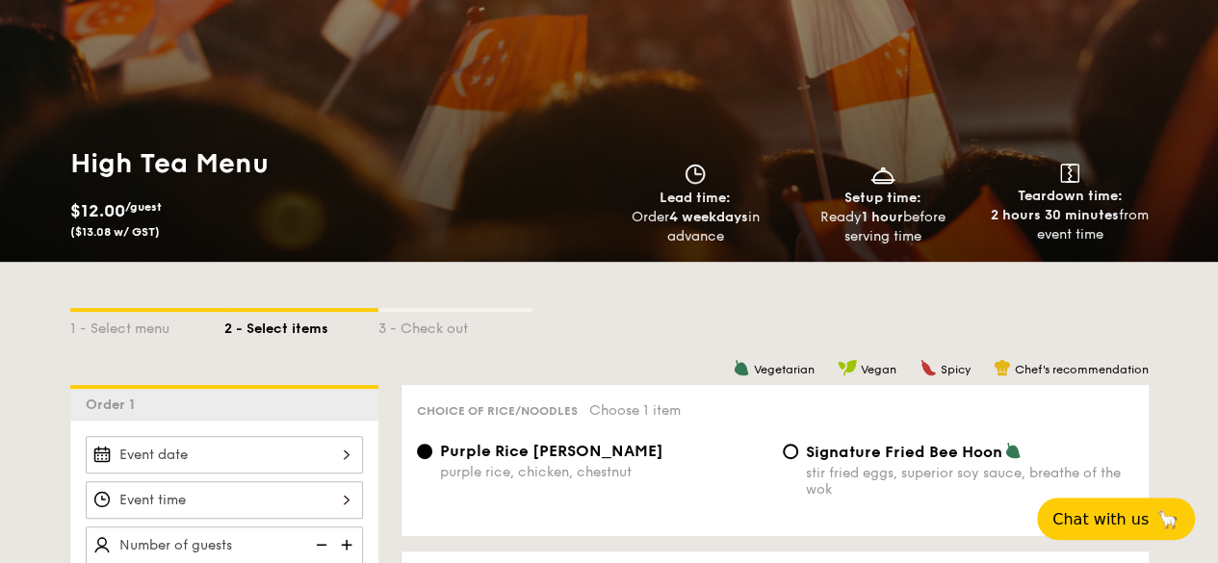
scroll to position [96, 0]
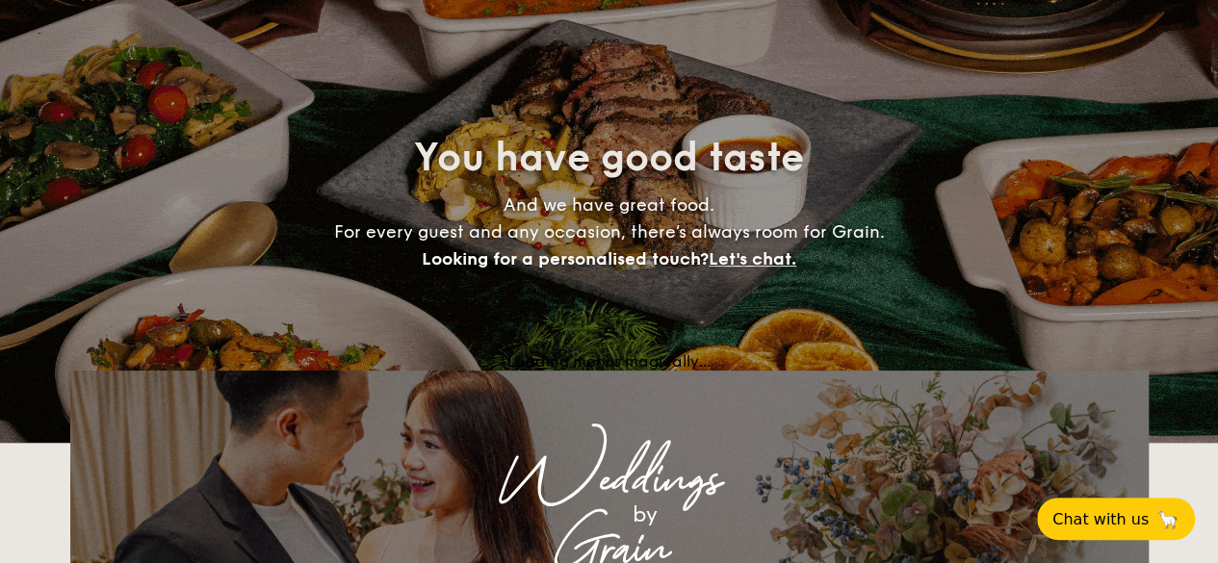
scroll to position [289, 0]
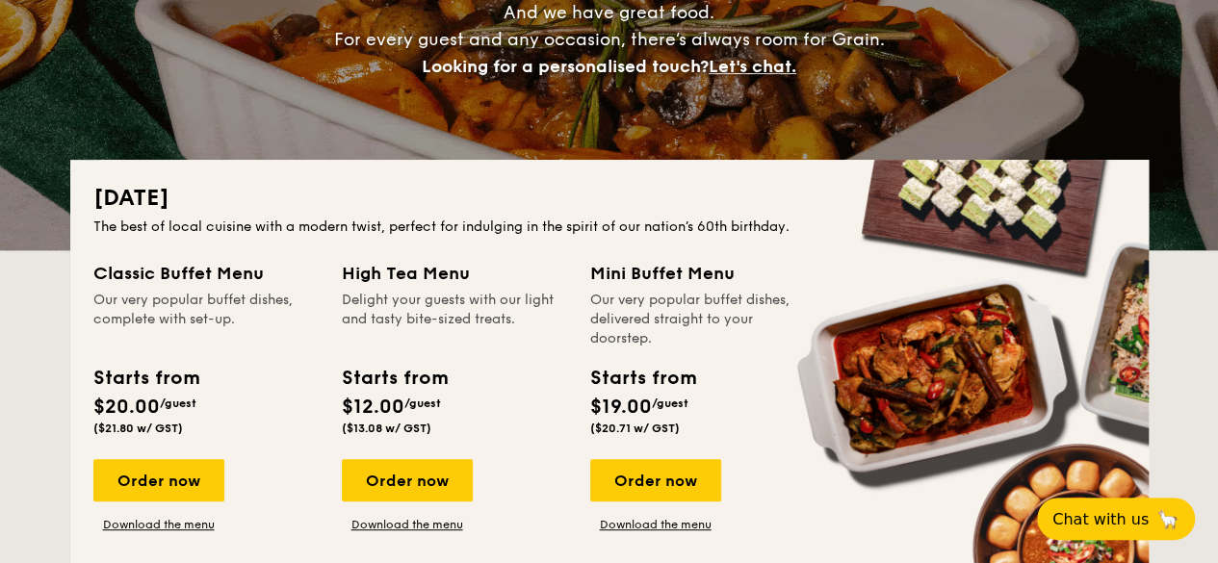
click at [441, 536] on div "Classic Buffet Menu Our very popular buffet dishes, complete with set-up. Start…" at bounding box center [609, 403] width 1032 height 286
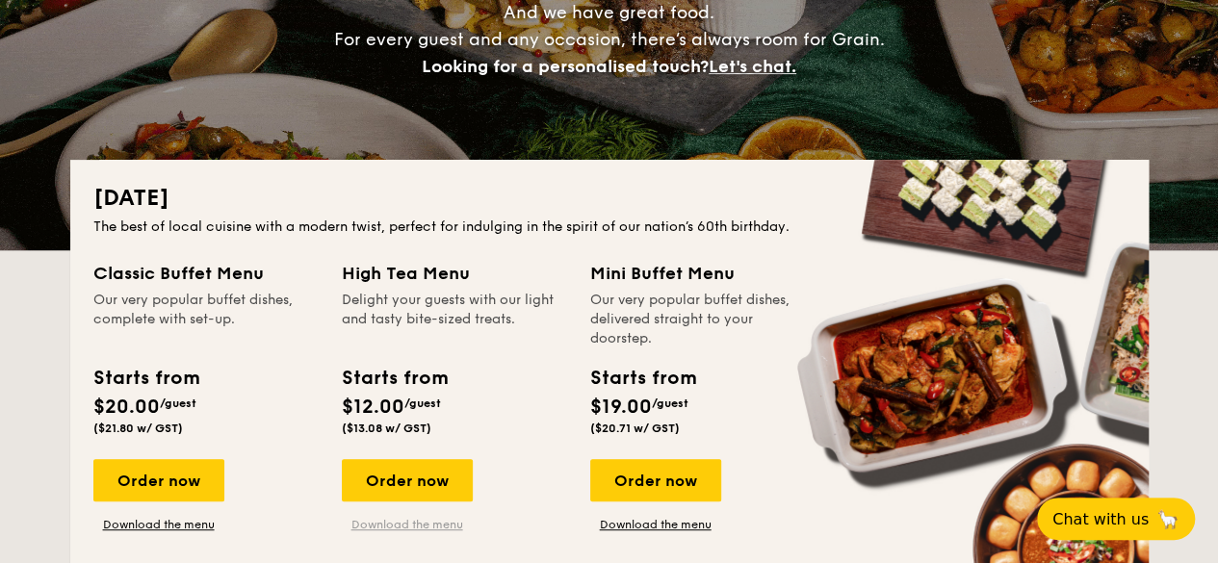
click at [441, 525] on link "Download the menu" at bounding box center [407, 524] width 131 height 15
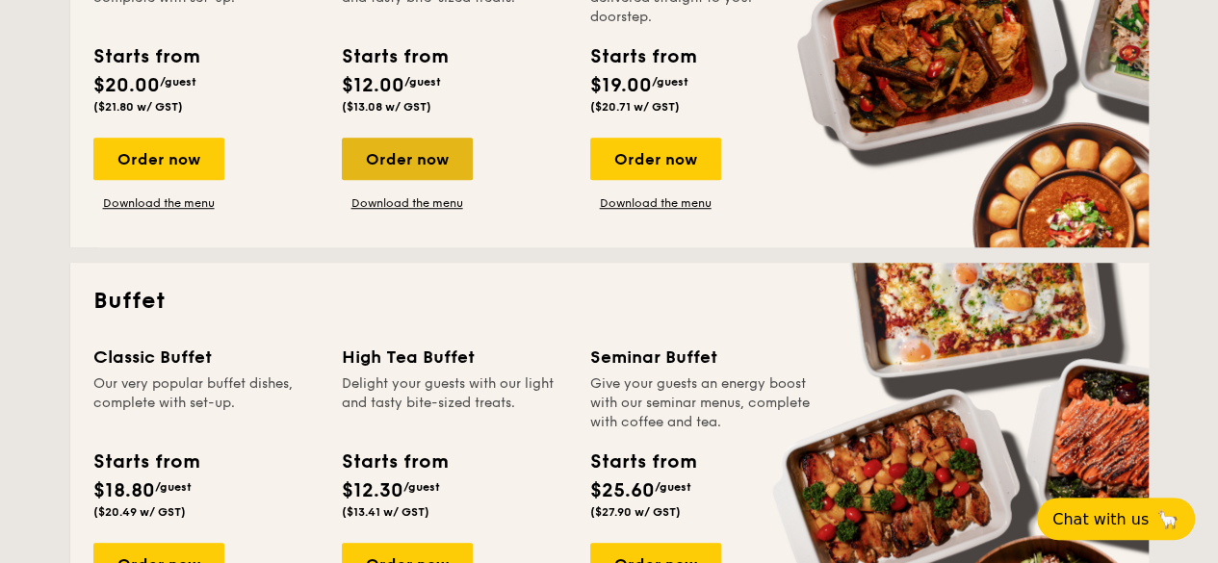
scroll to position [770, 0]
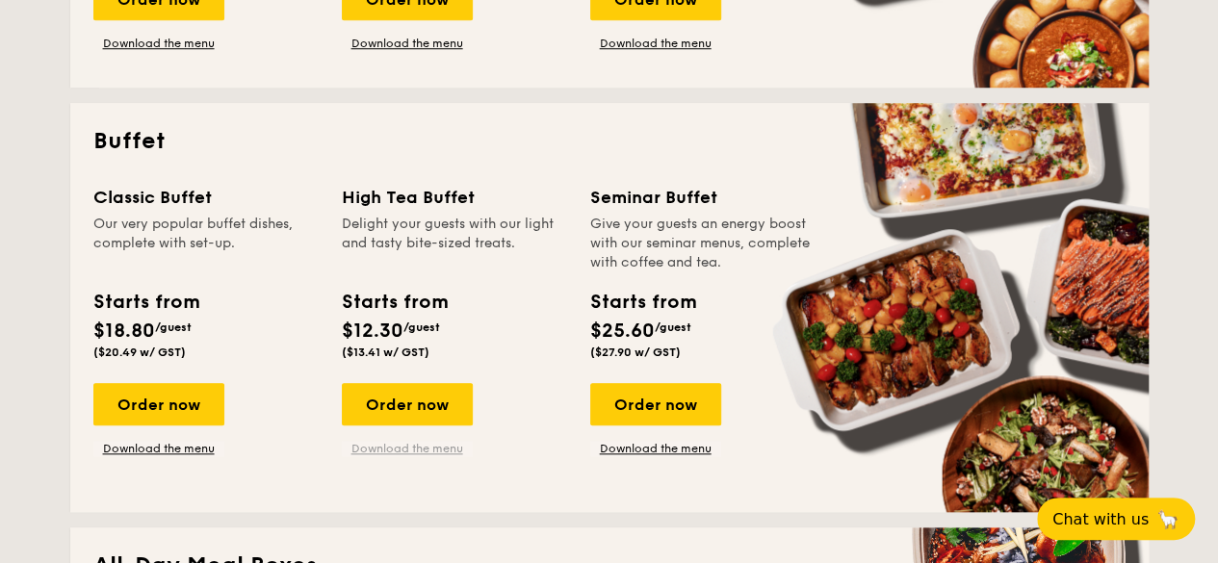
click at [406, 441] on link "Download the menu" at bounding box center [407, 448] width 131 height 15
